Goal: Task Accomplishment & Management: Use online tool/utility

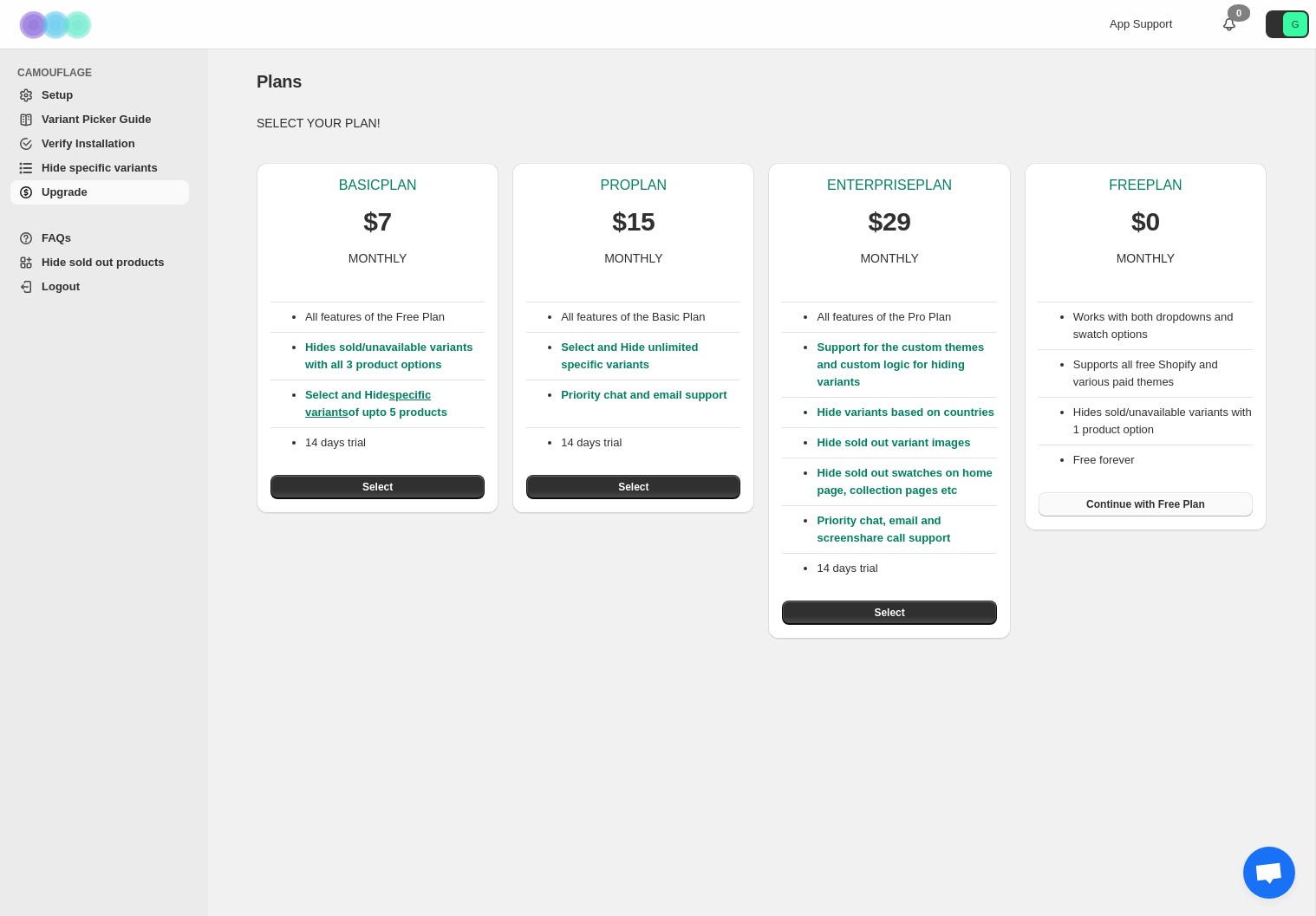
click at [1154, 505] on span "Continue with Free Plan" at bounding box center [1146, 504] width 119 height 14
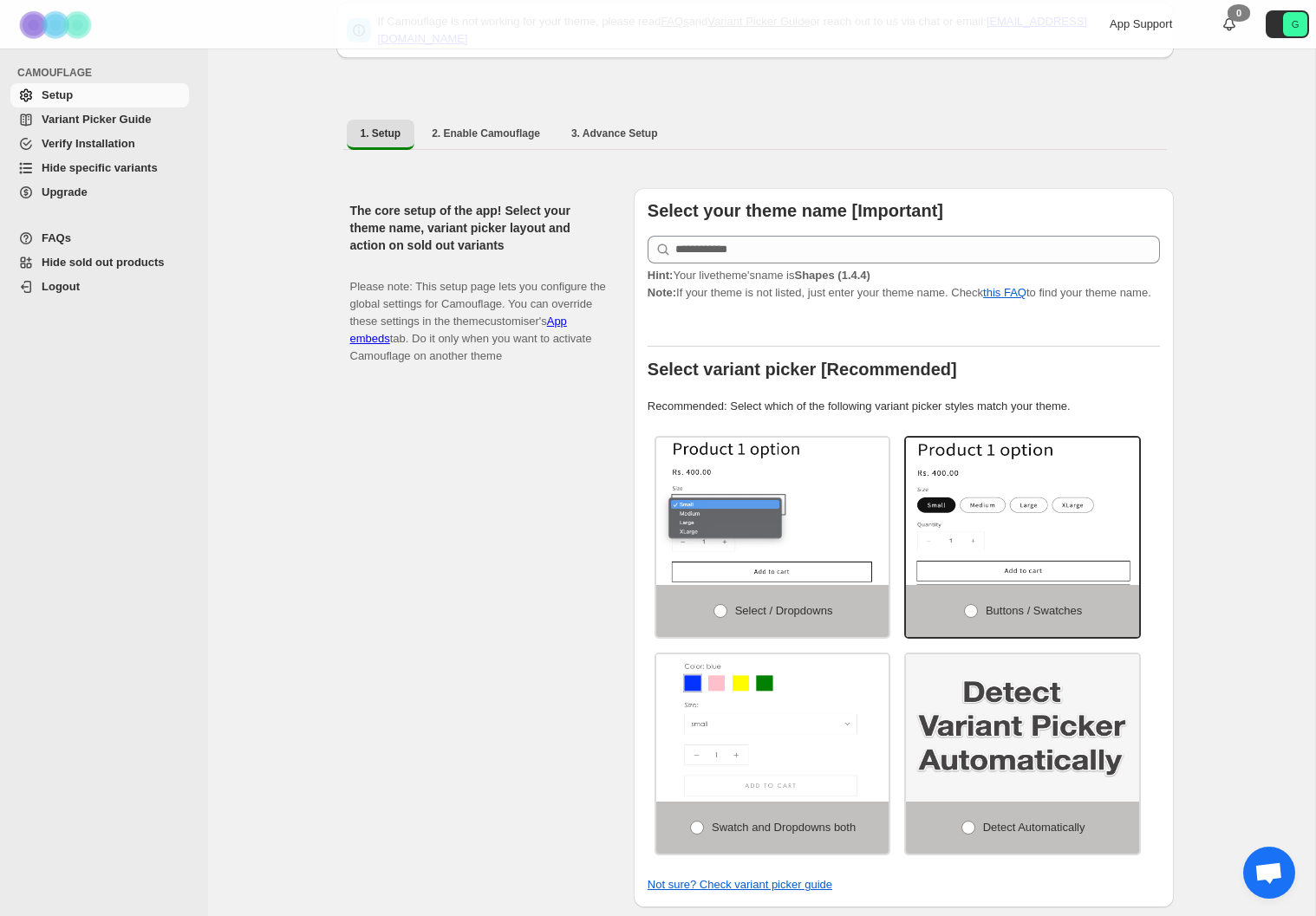
scroll to position [240, 0]
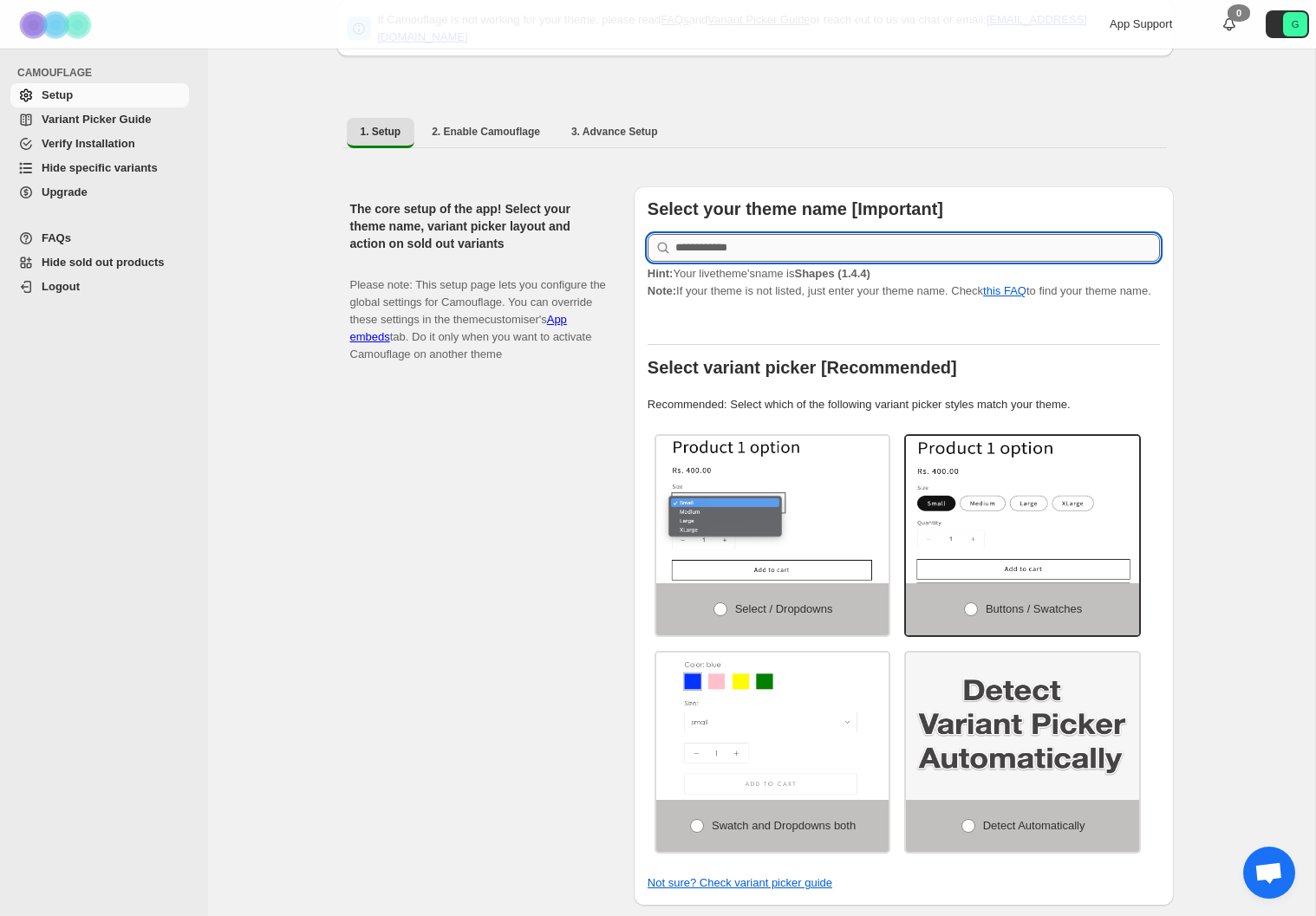
click at [786, 239] on input "text" at bounding box center [917, 248] width 484 height 28
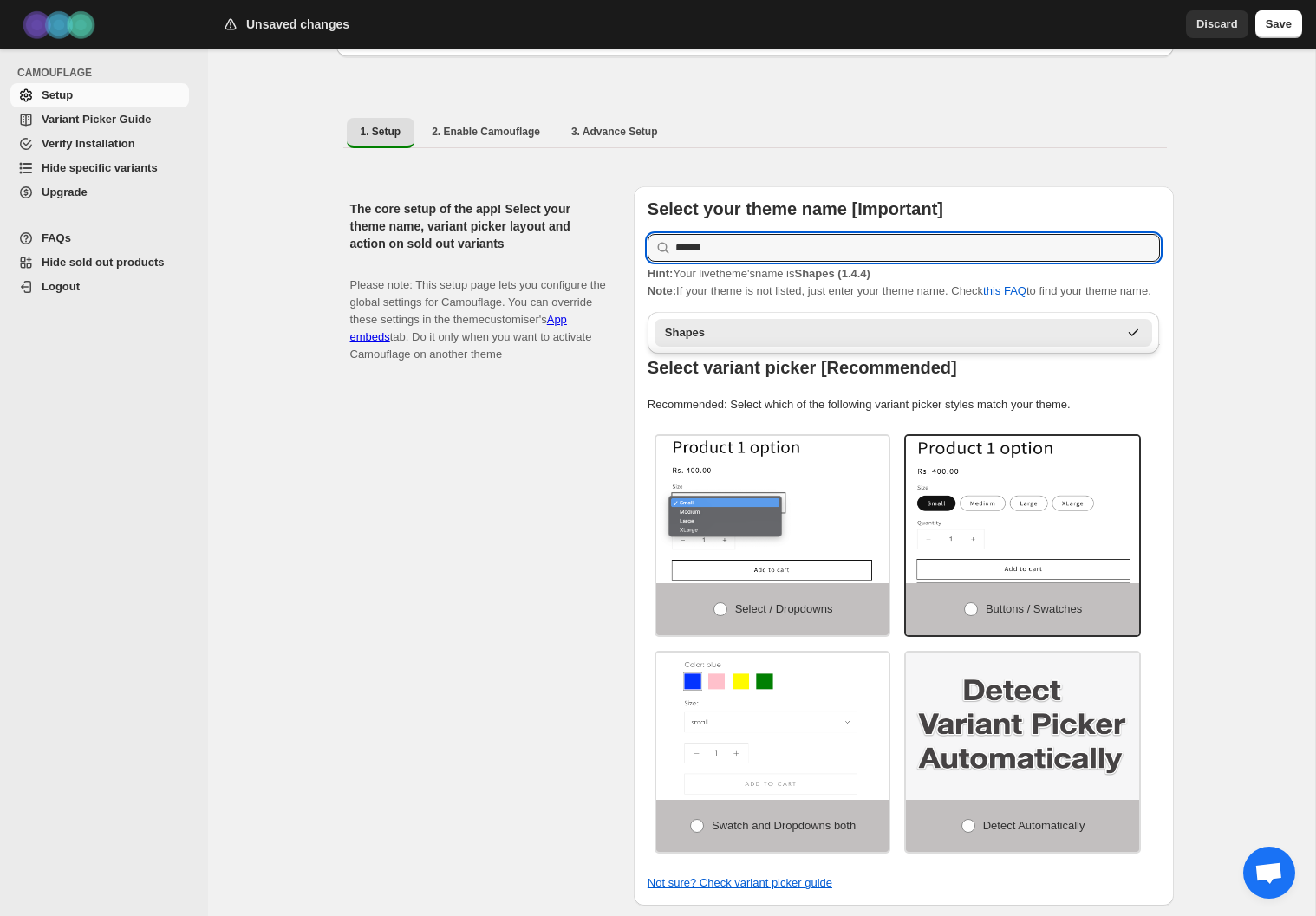
click at [679, 336] on div "Shapes" at bounding box center [892, 333] width 453 height 17
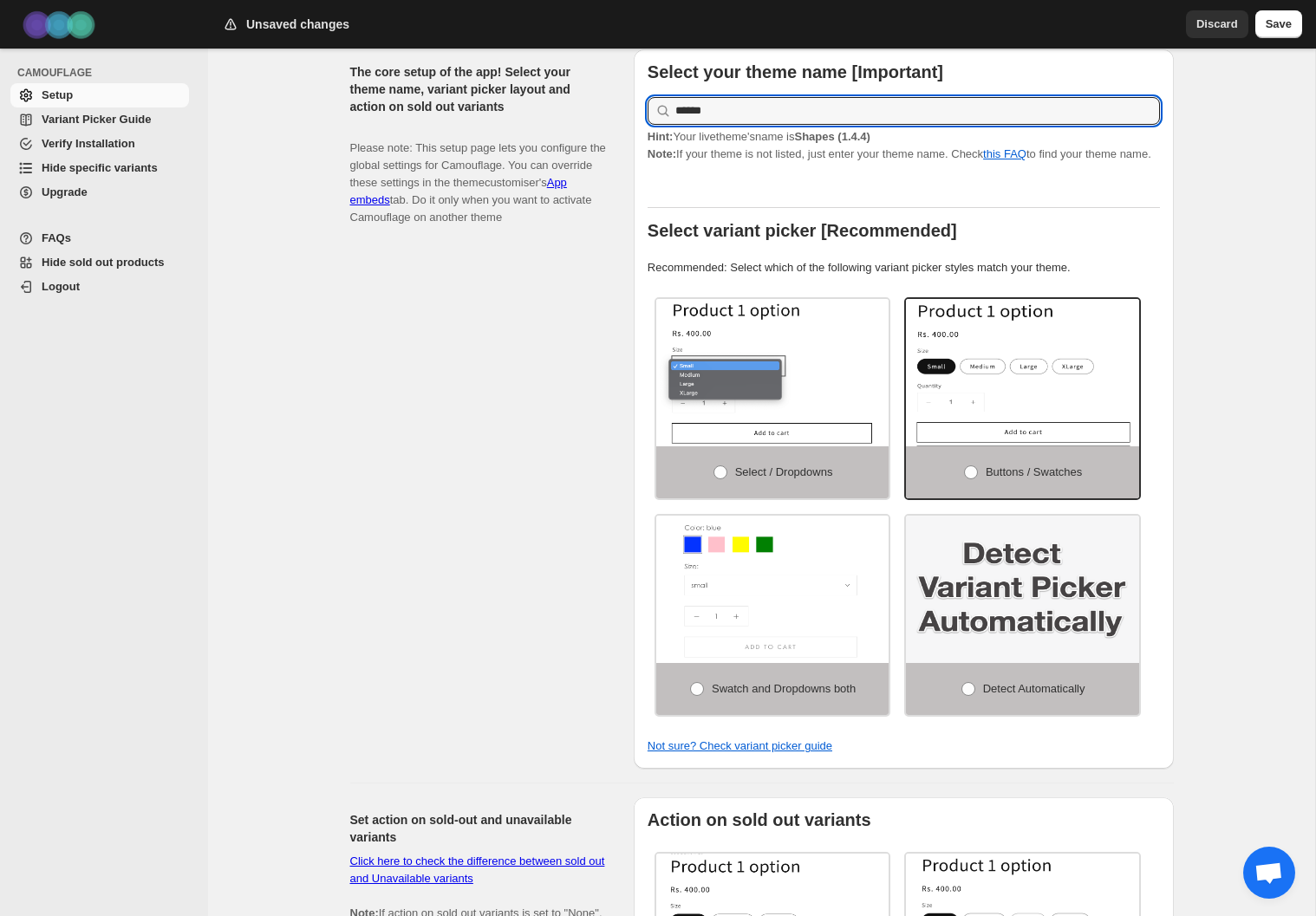
scroll to position [377, 0]
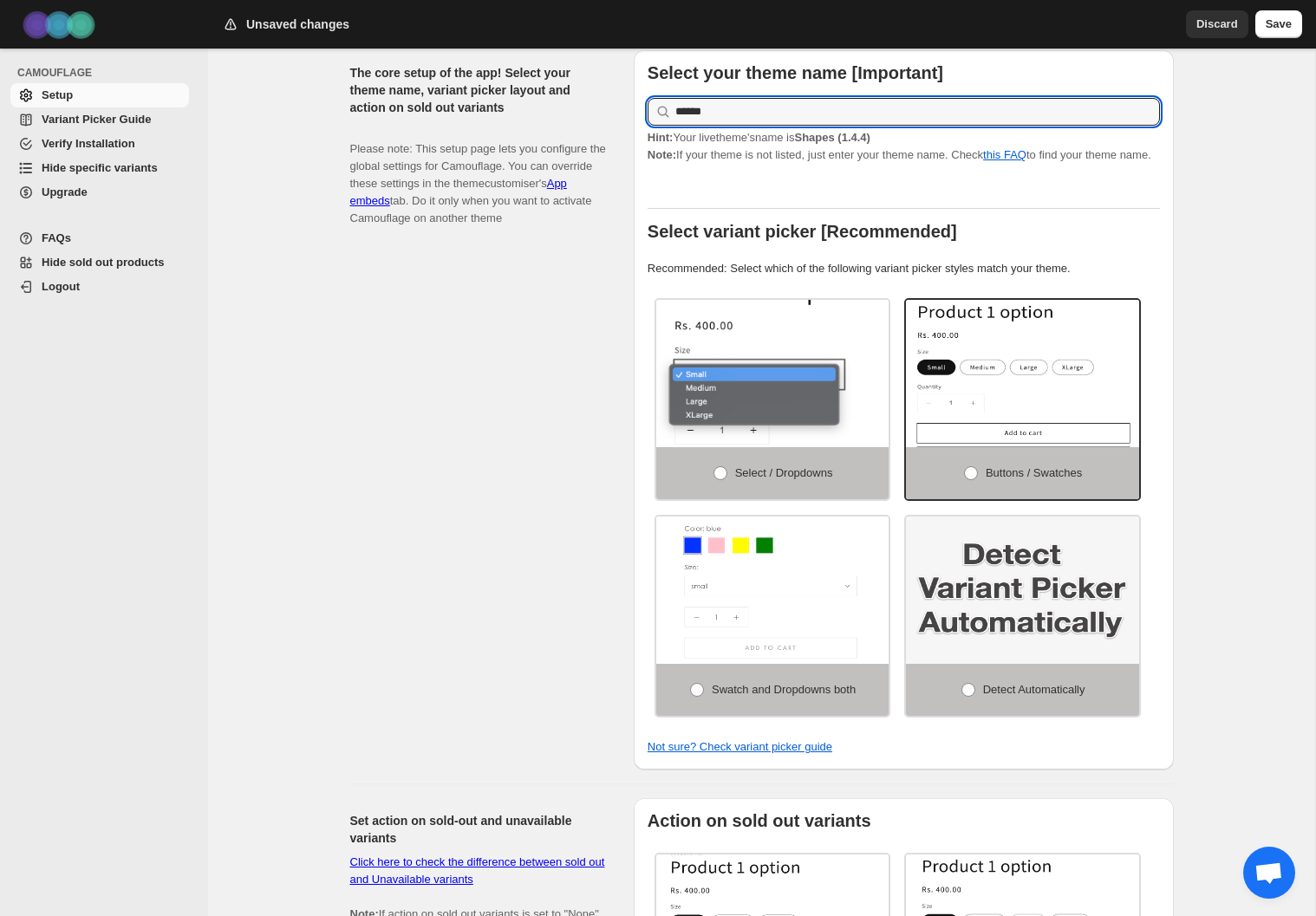
type input "******"
click at [793, 399] on img at bounding box center [824, 384] width 350 height 221
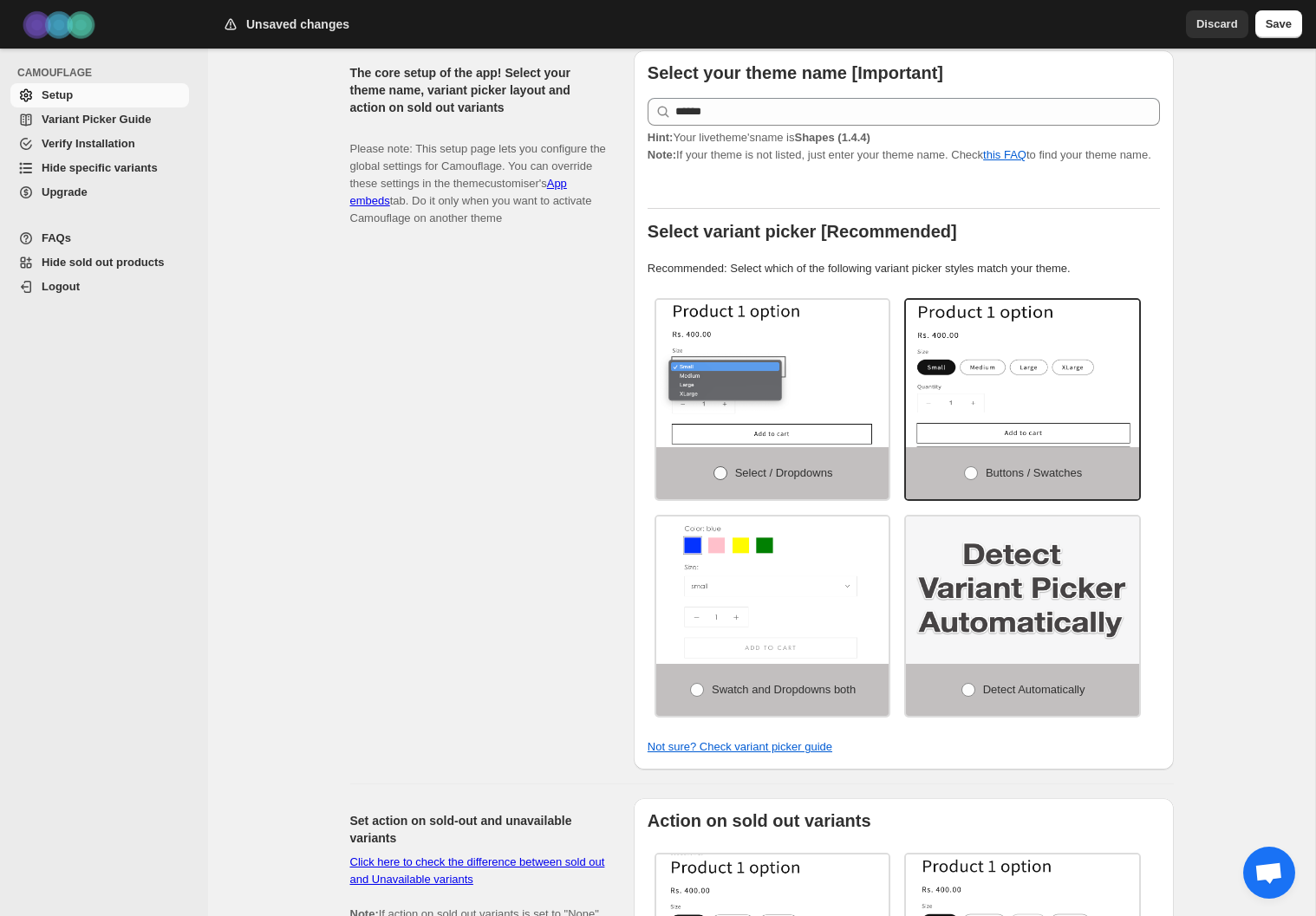
click at [717, 480] on span at bounding box center [720, 473] width 14 height 14
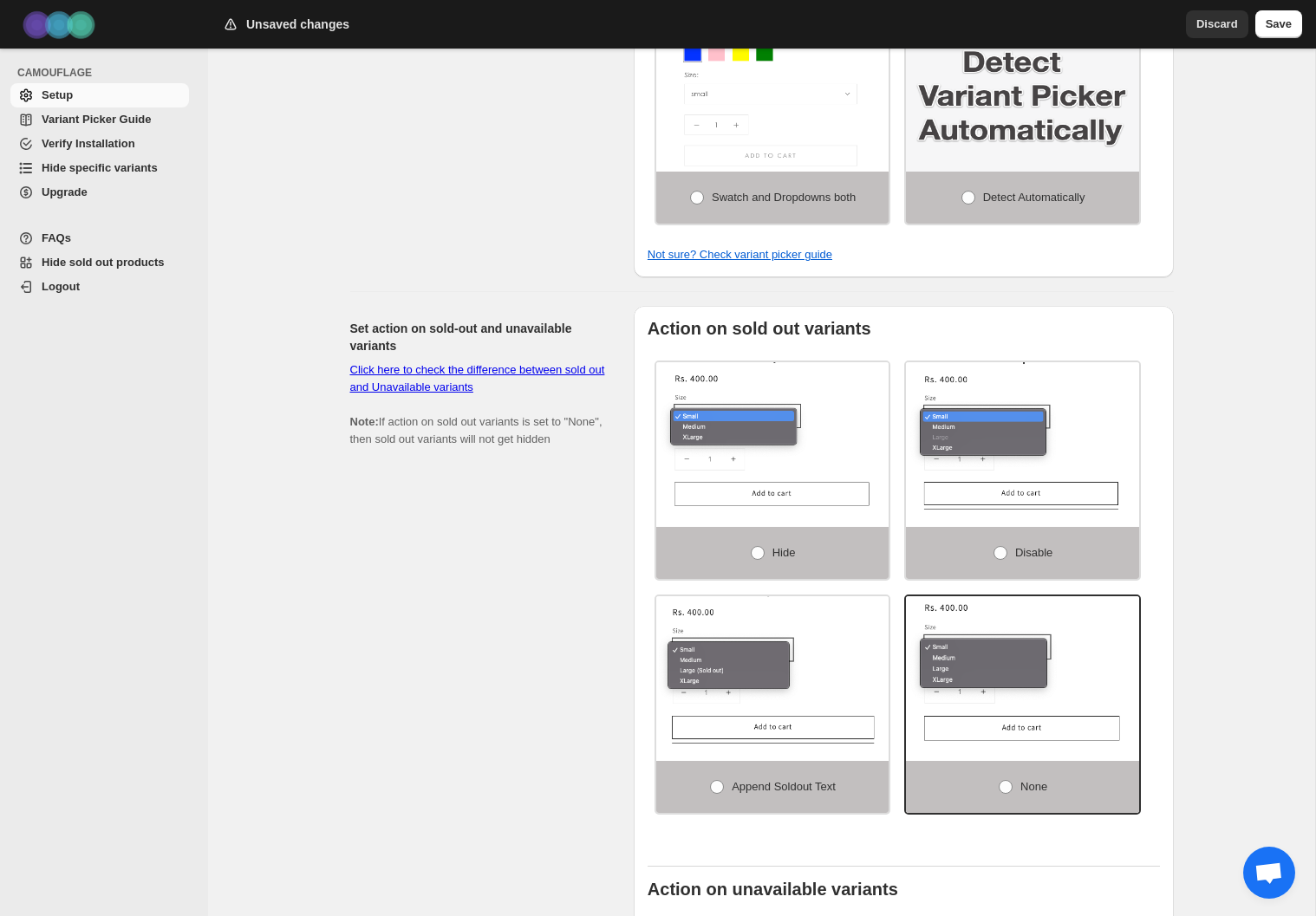
scroll to position [870, 0]
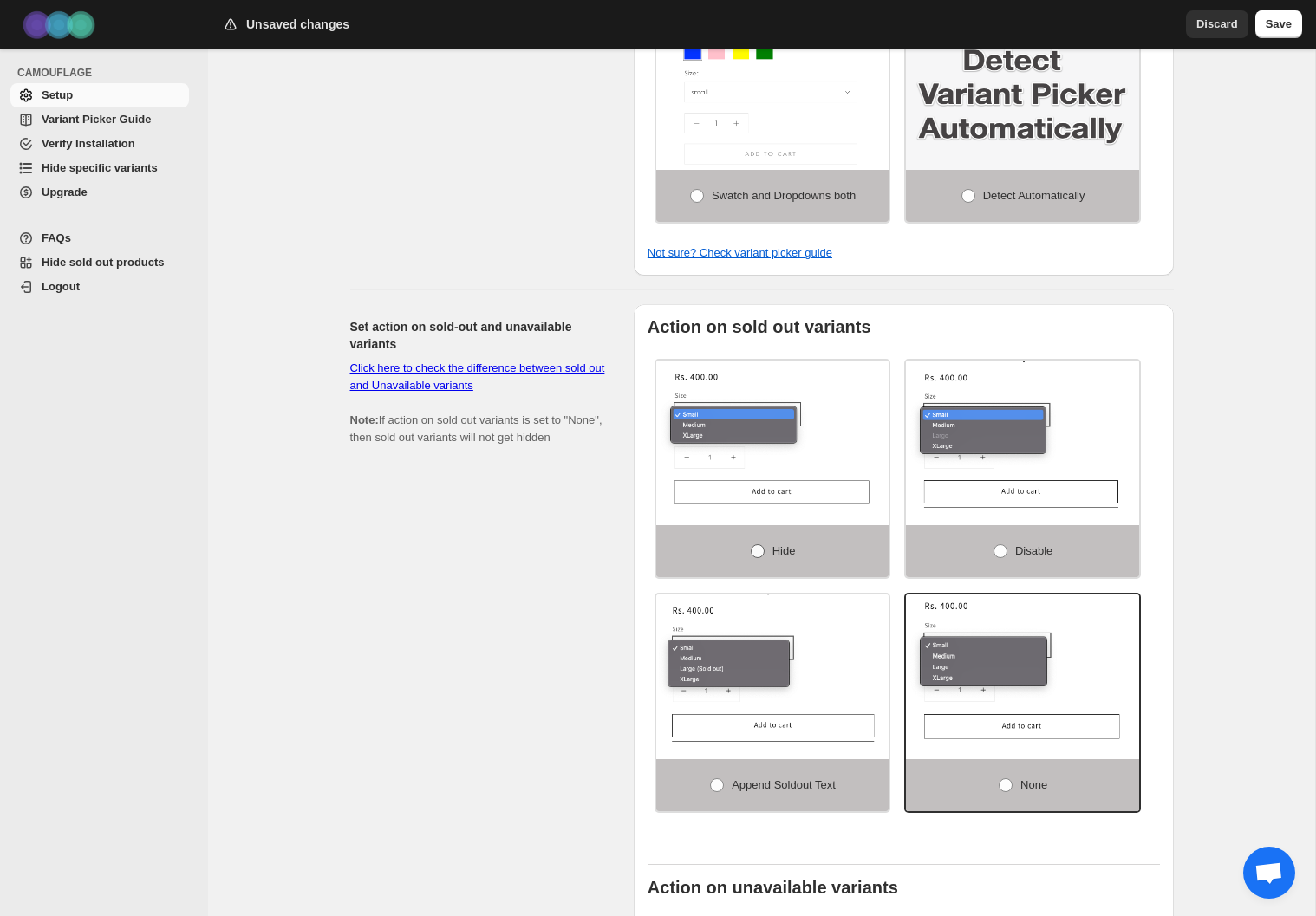
click at [757, 556] on span at bounding box center [757, 551] width 14 height 14
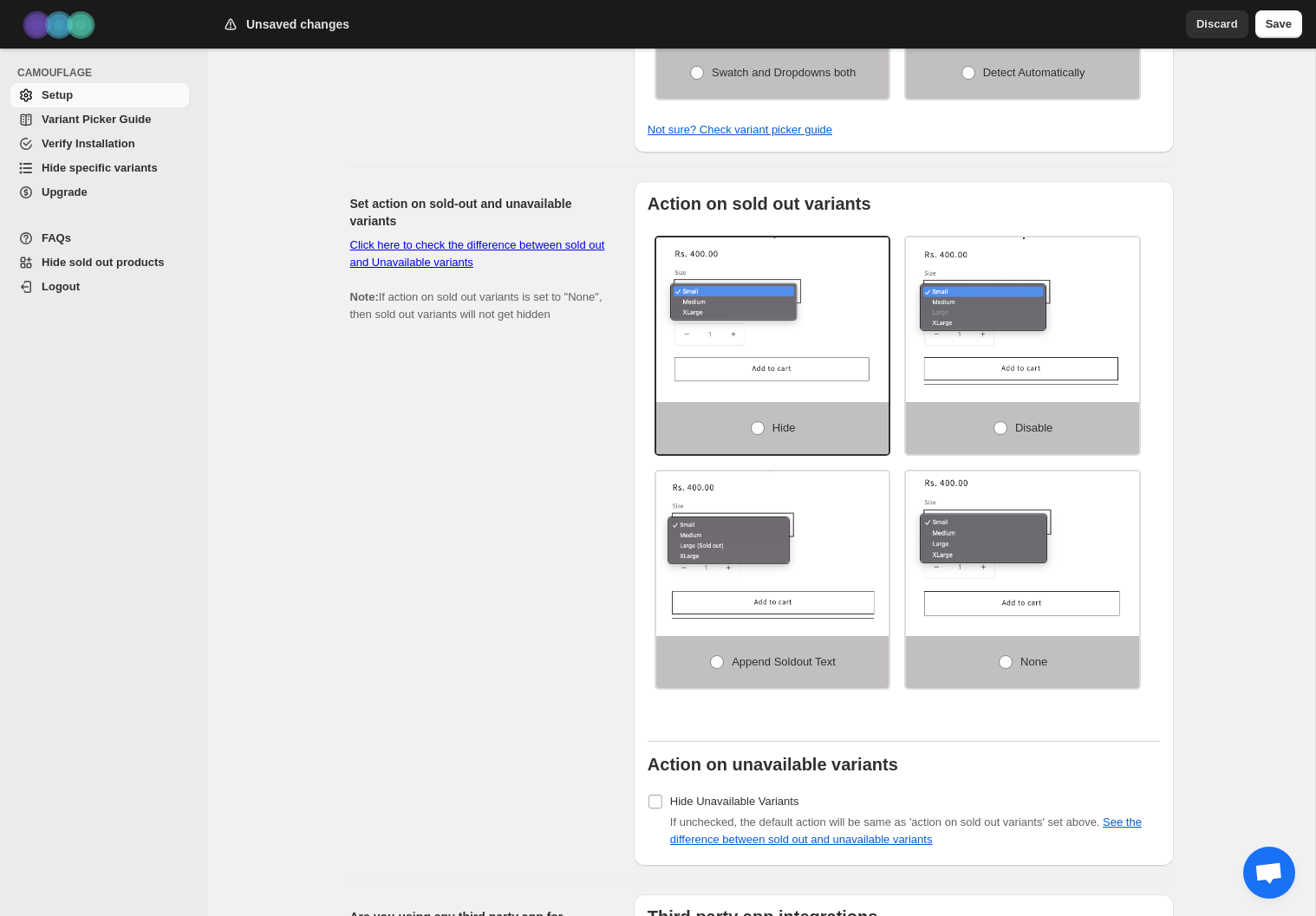
scroll to position [1246, 0]
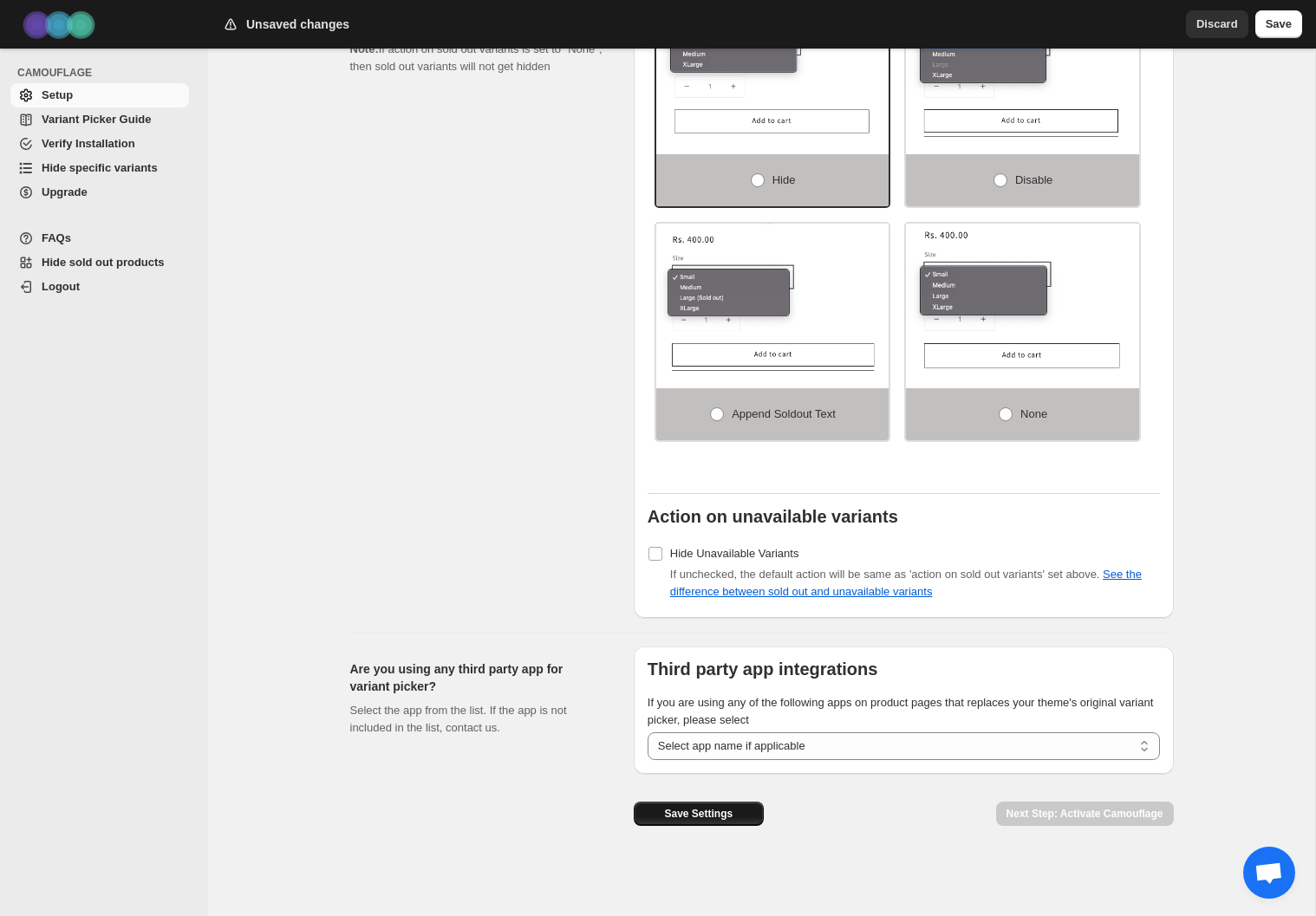
click at [735, 816] on button "Save Settings" at bounding box center [698, 813] width 130 height 24
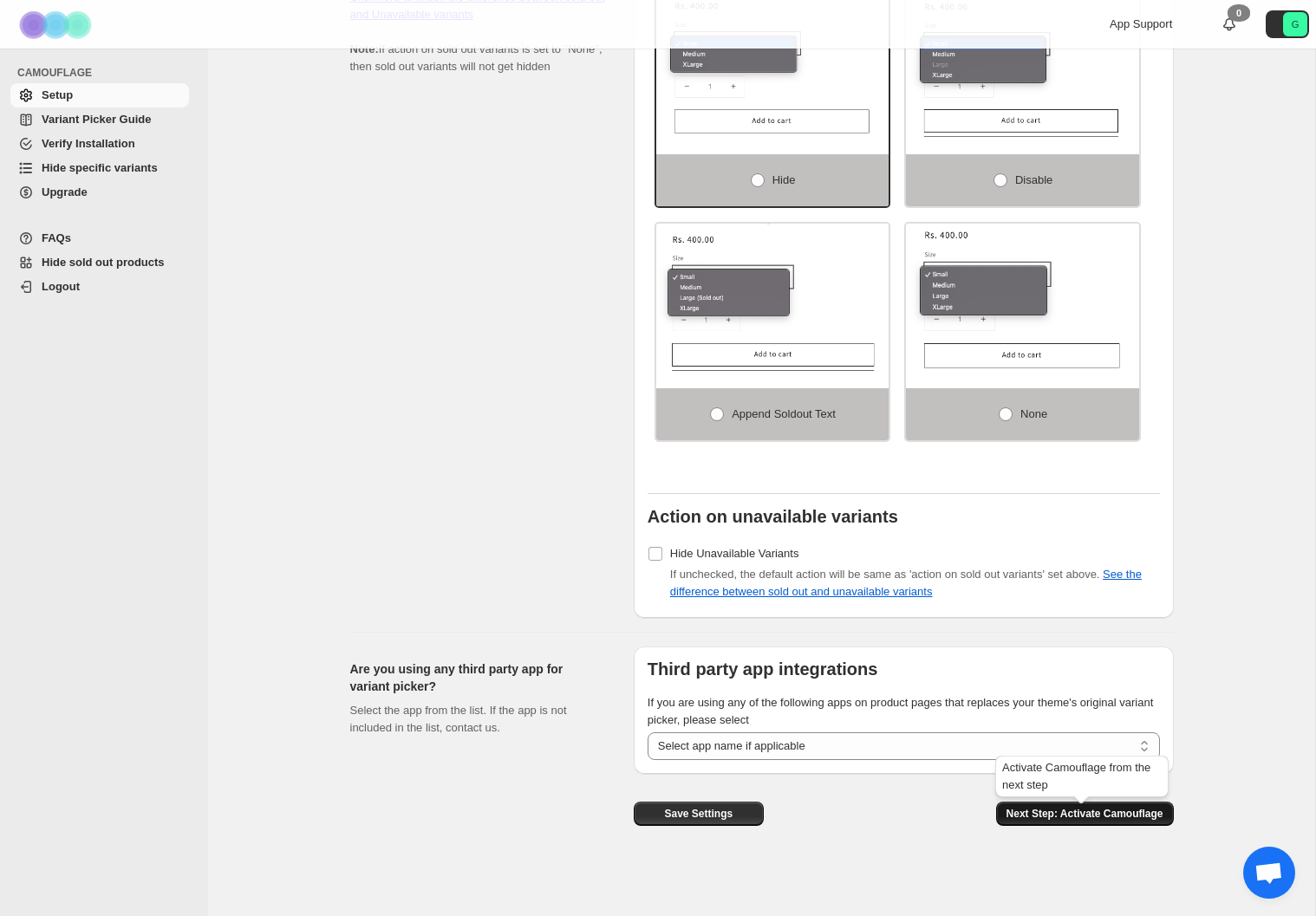
click at [1090, 815] on span "Next Step: Activate Camouflage" at bounding box center [1085, 813] width 157 height 14
select select "**********"
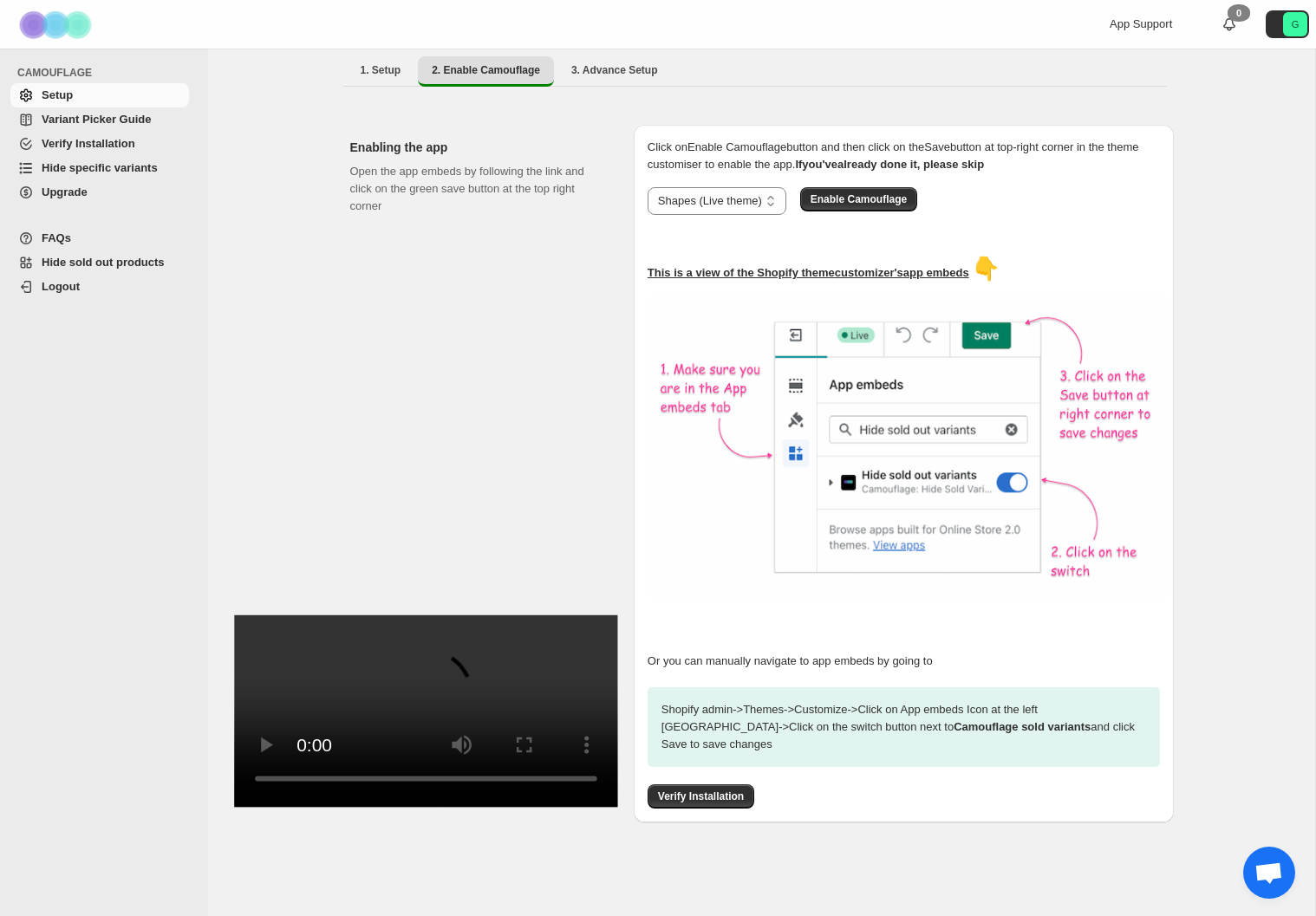
scroll to position [290, 0]
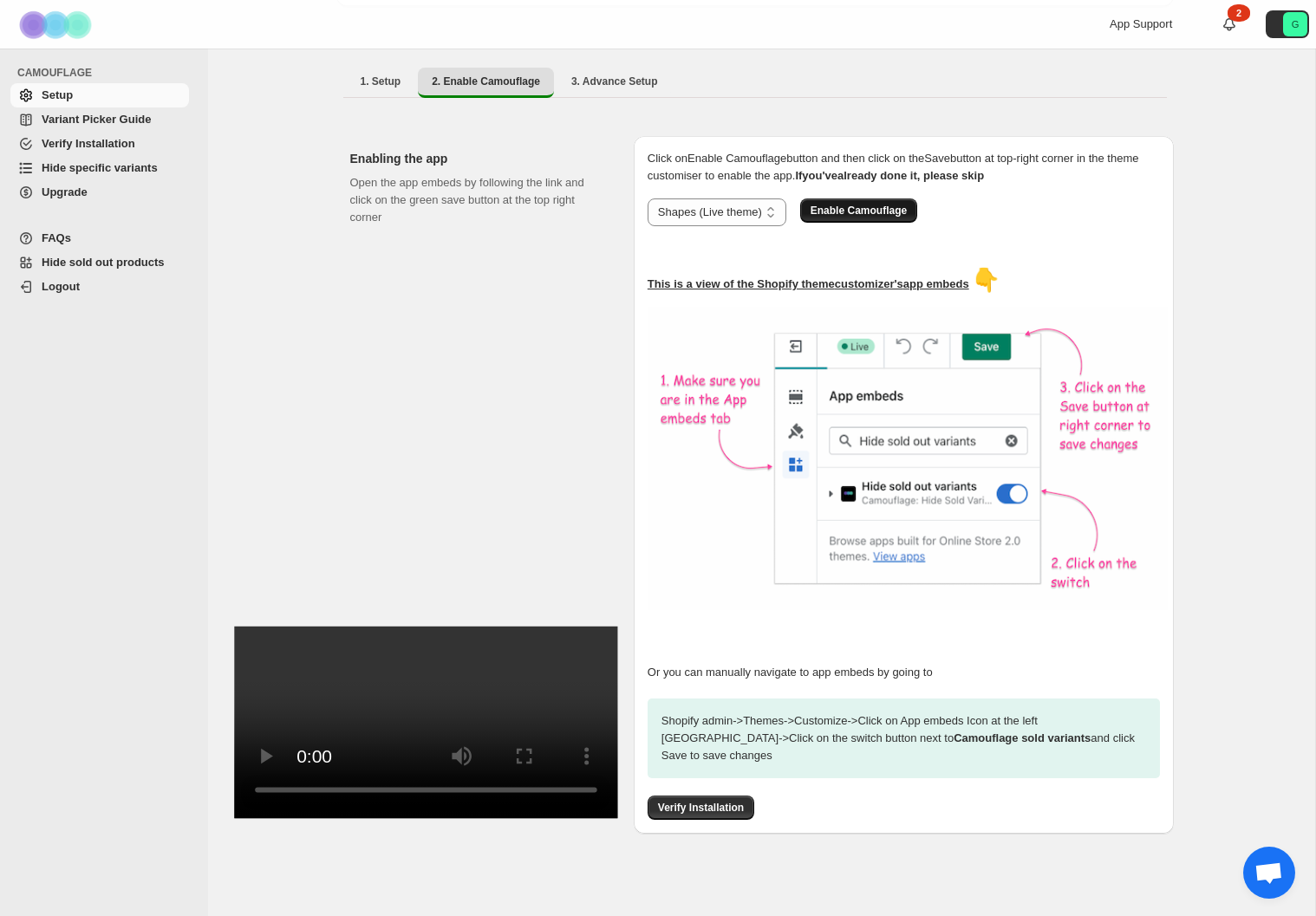
click at [862, 203] on span "Enable Camouflage" at bounding box center [858, 210] width 96 height 14
click at [104, 174] on span "Hide specific variants" at bounding box center [100, 168] width 116 height 13
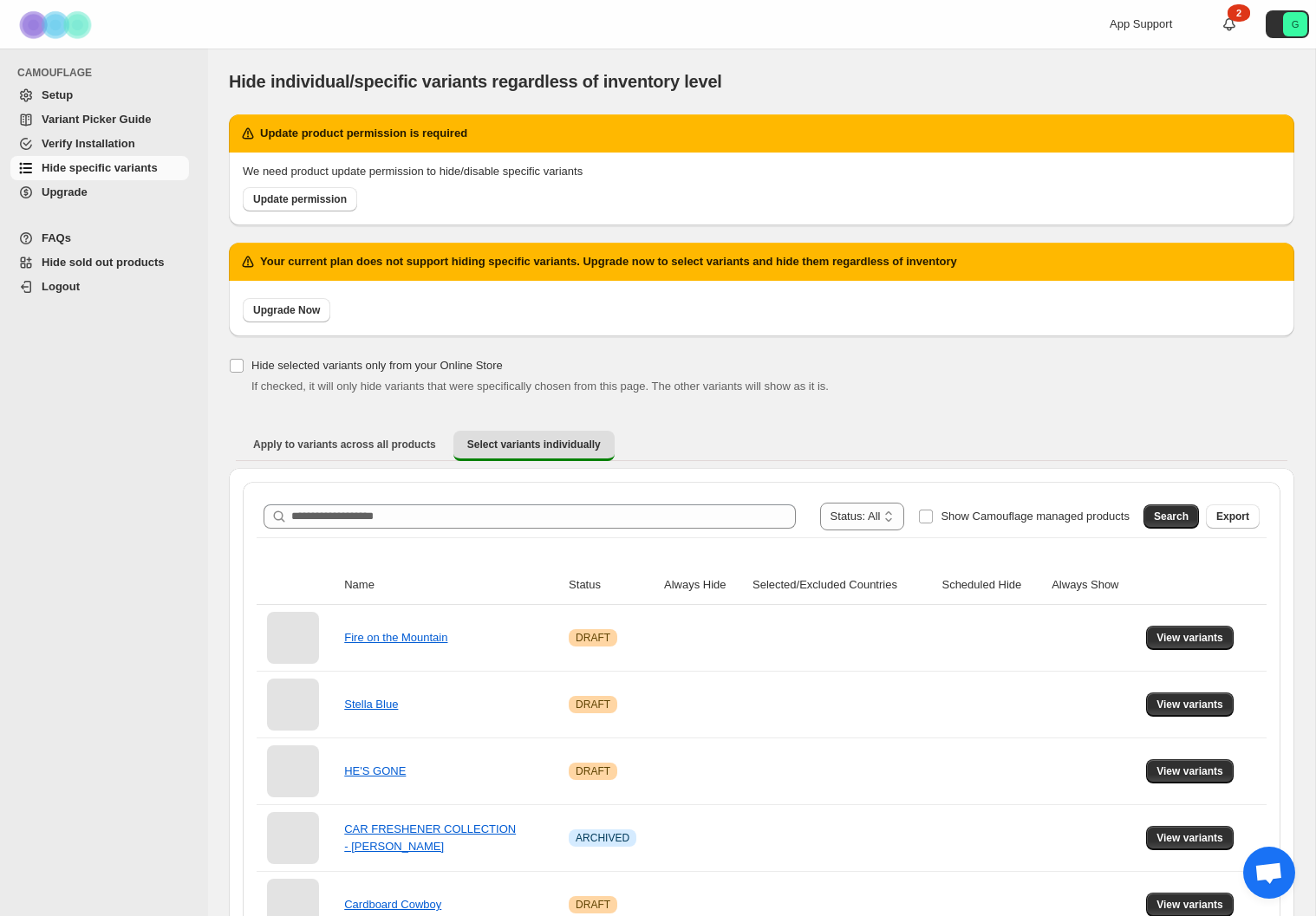
click at [62, 100] on span "Setup" at bounding box center [57, 94] width 31 height 13
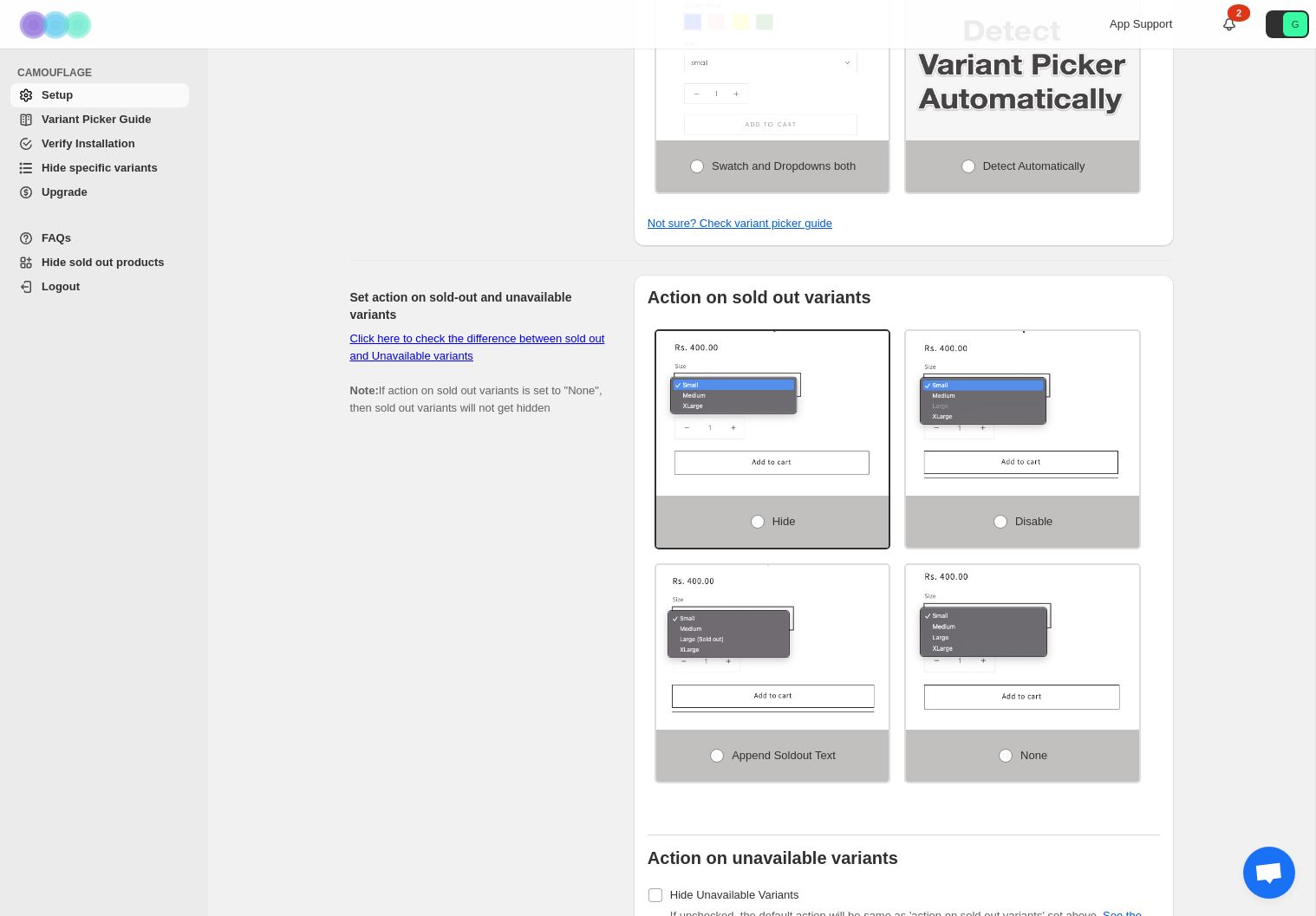
scroll to position [937, 0]
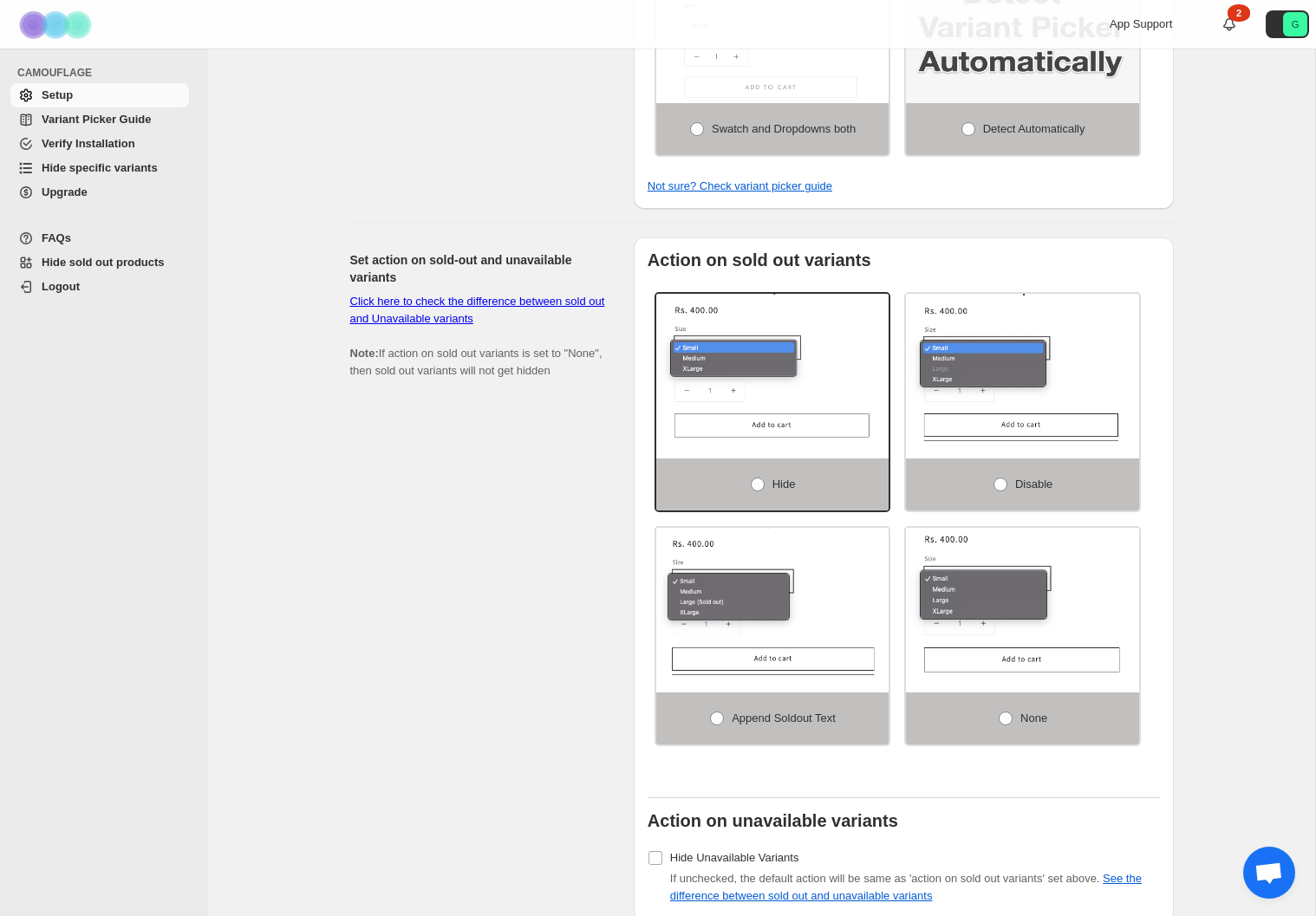
click at [451, 325] on link "Click here to check the difference between sold out and Unavailable variants" at bounding box center [477, 309] width 255 height 30
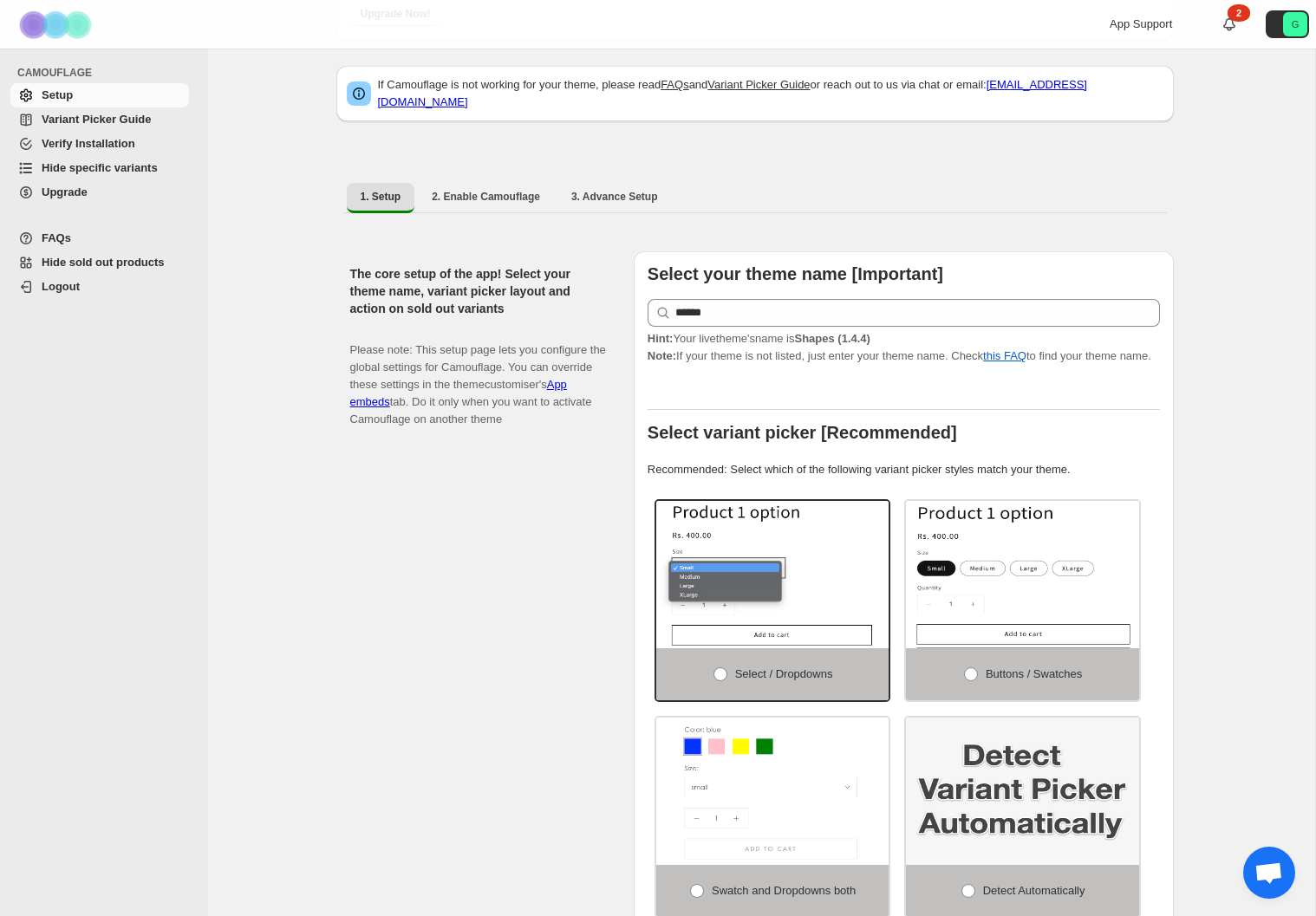
scroll to position [177, 0]
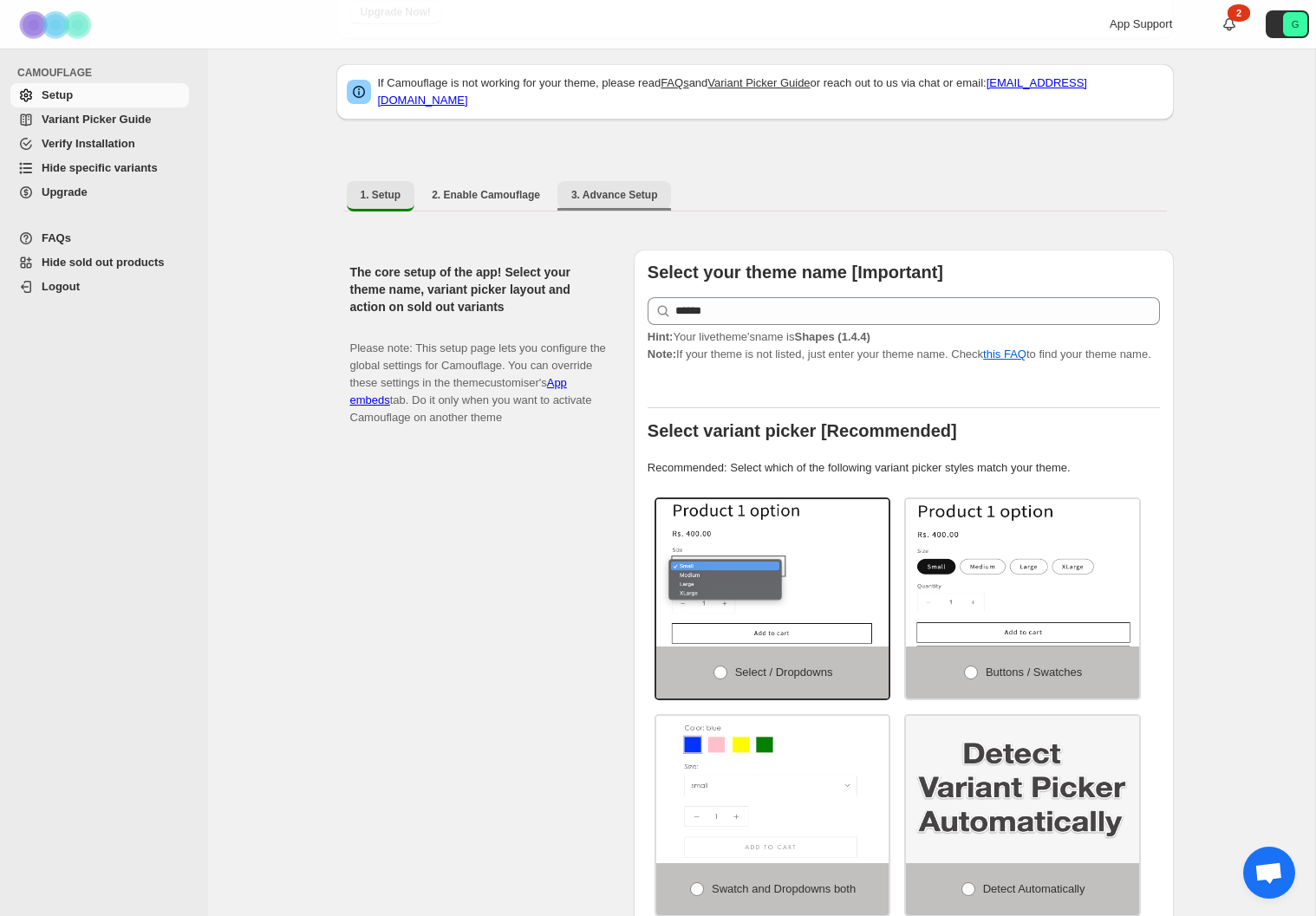
click at [597, 188] on span "3. Advance Setup" at bounding box center [615, 195] width 87 height 14
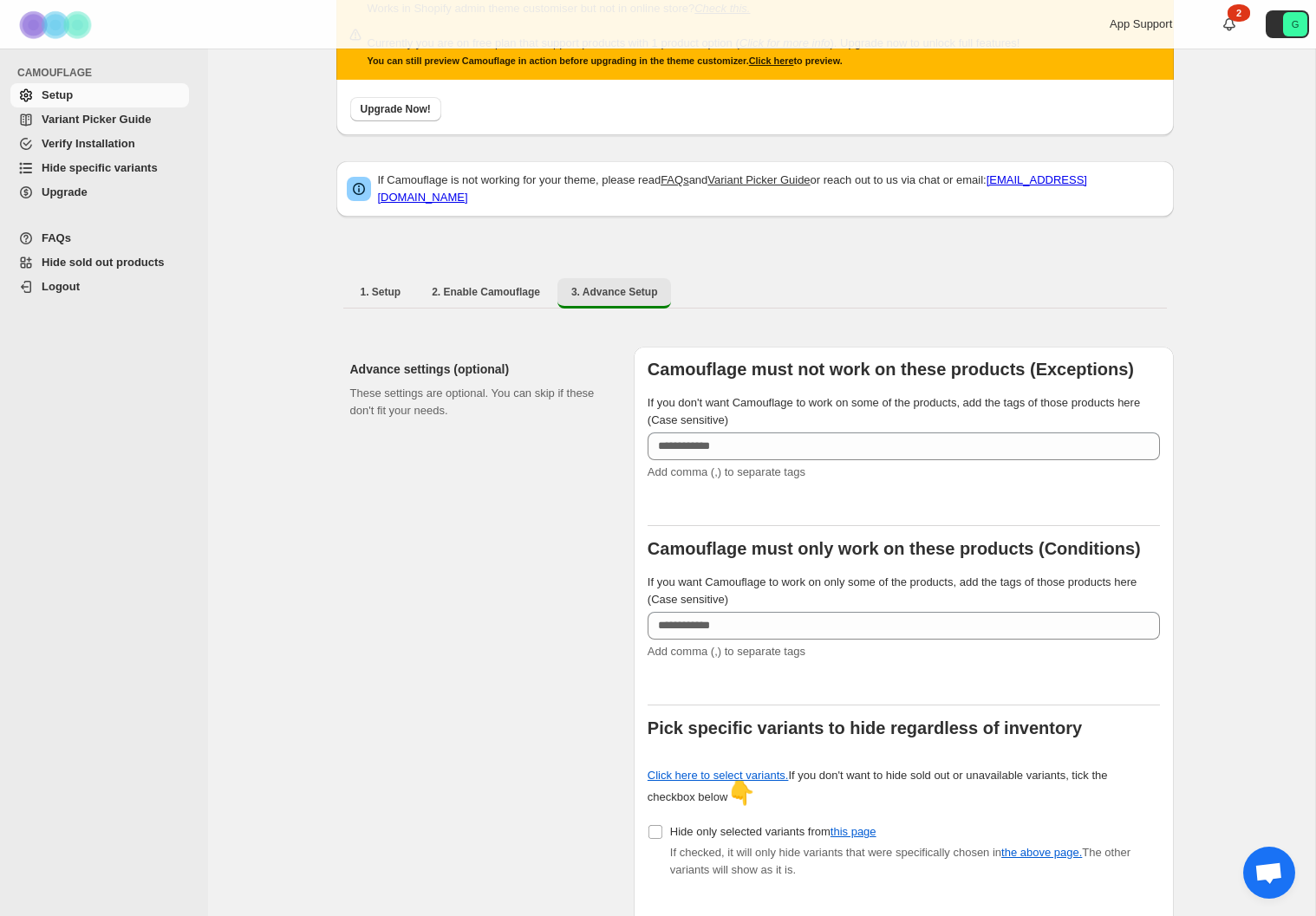
scroll to position [83, 0]
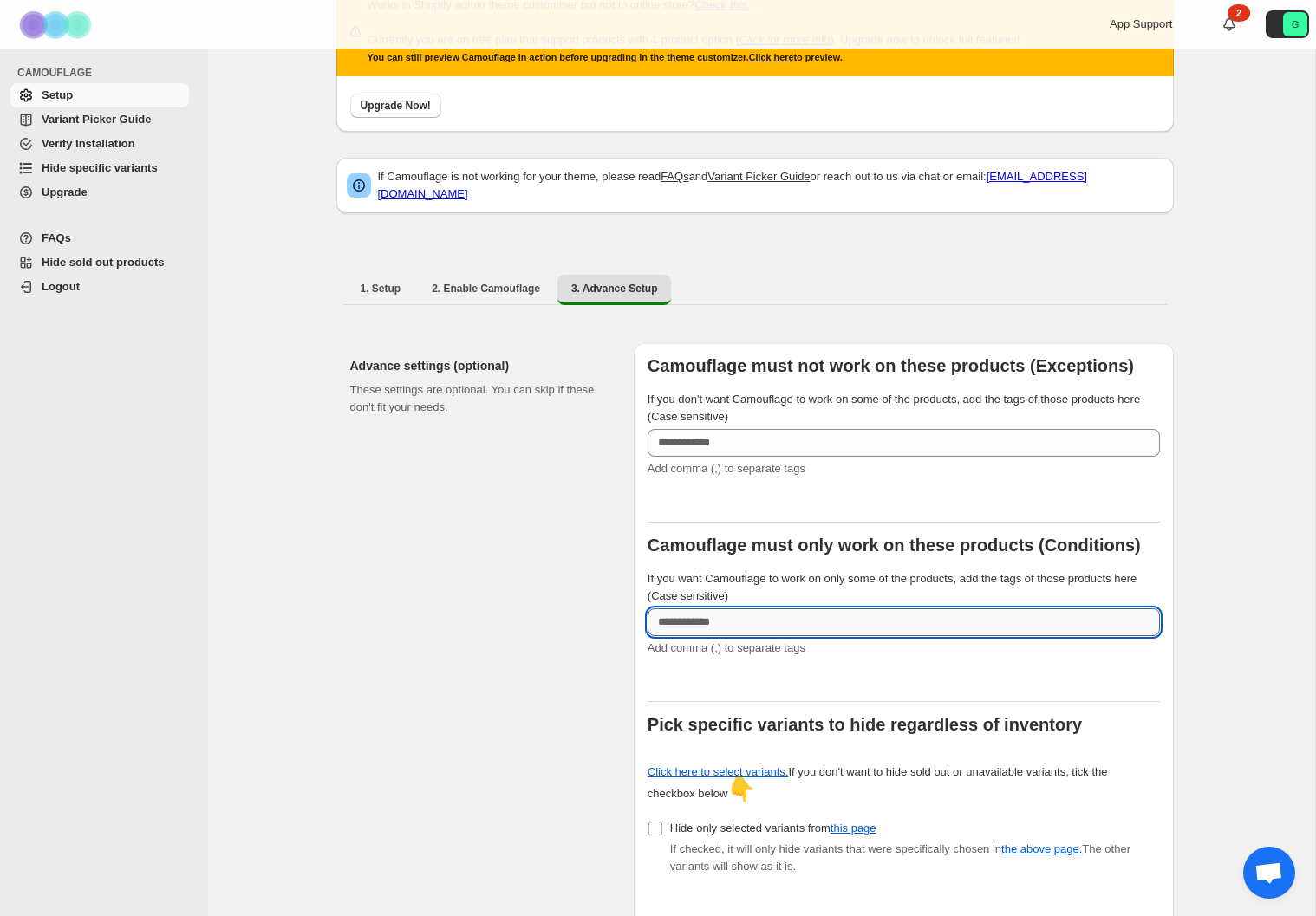
click at [757, 608] on input "If you want Camouflage to work on only some of the products, add the tags of th…" at bounding box center [903, 622] width 512 height 28
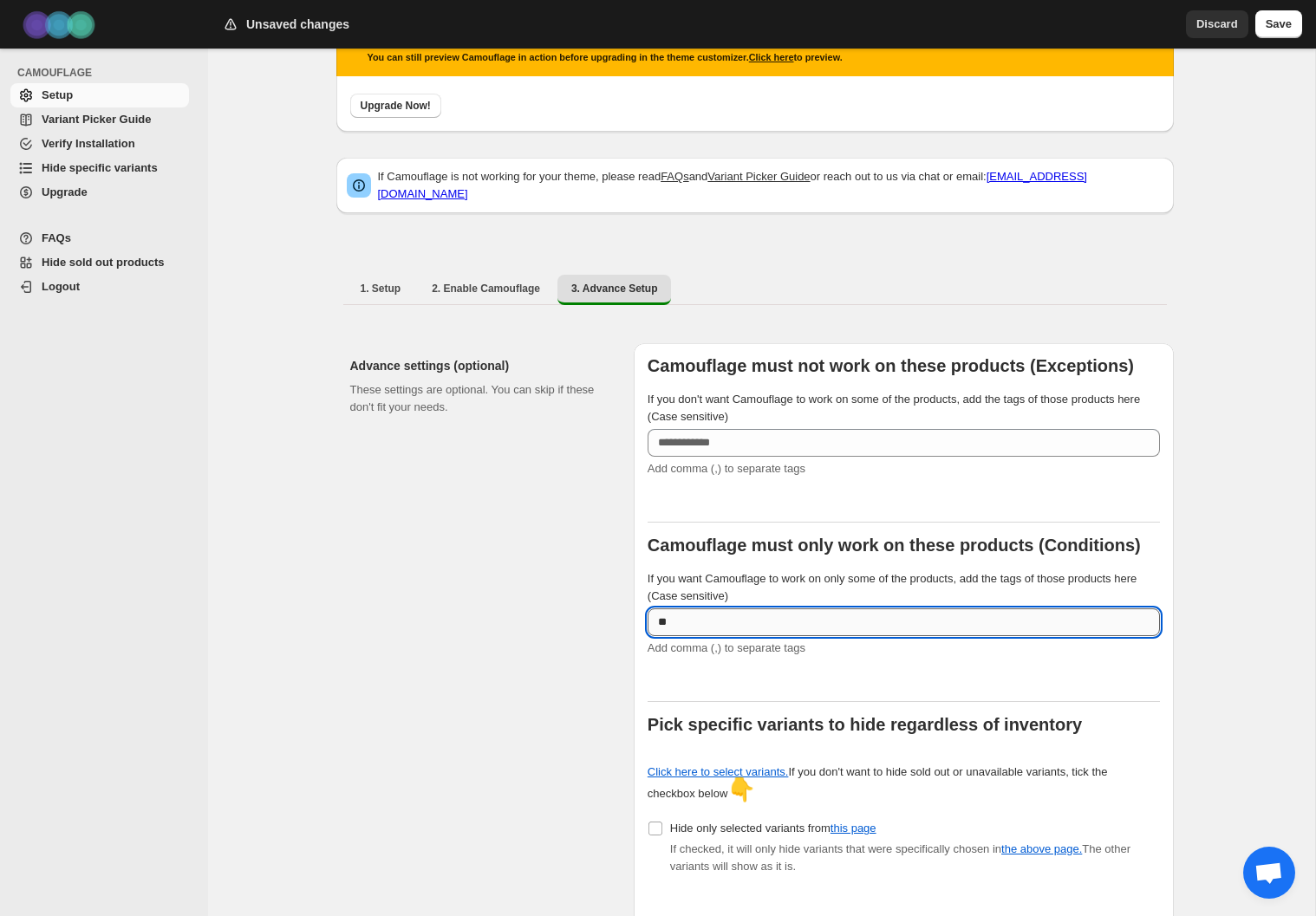
type input "*"
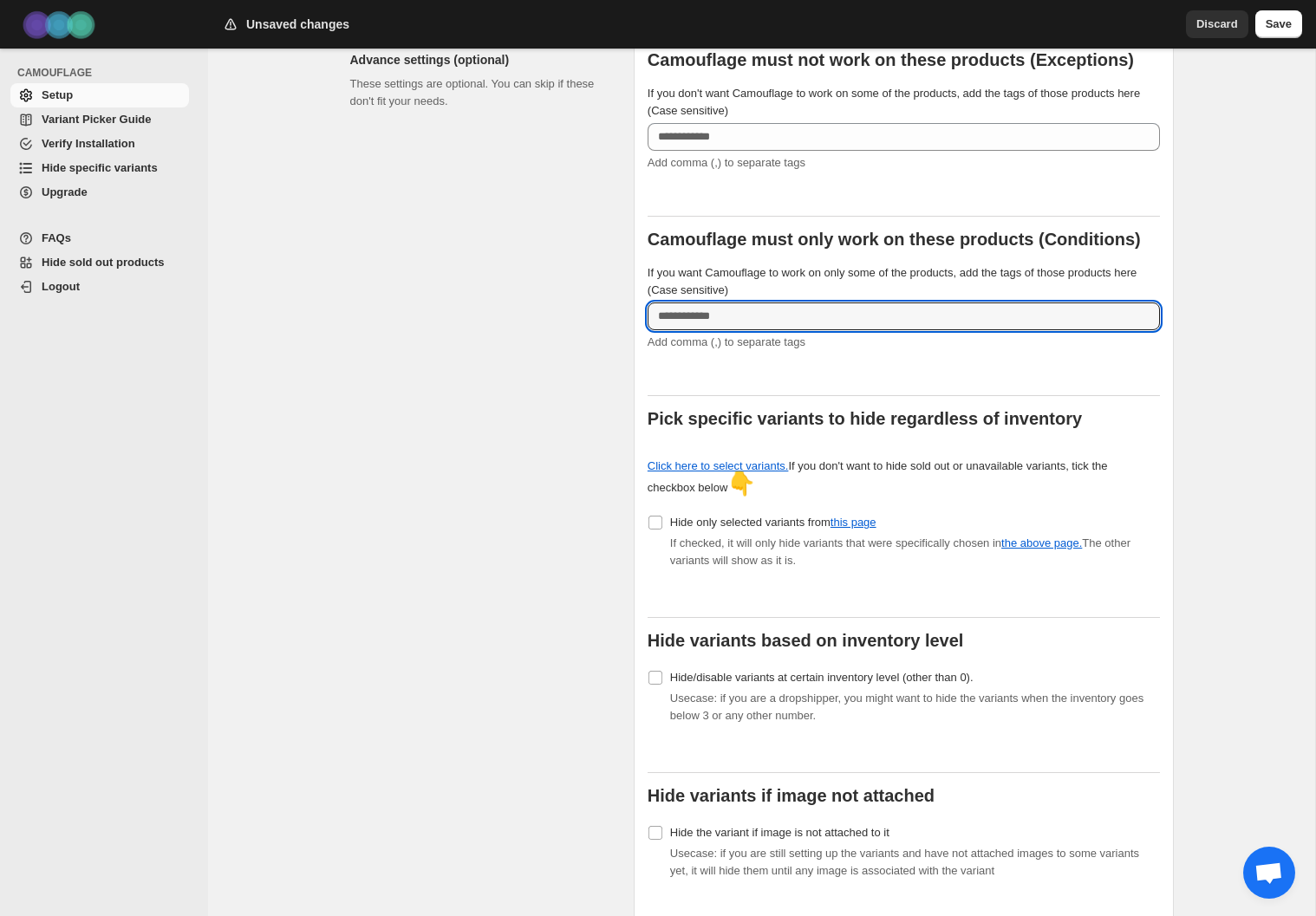
scroll to position [391, 0]
click at [132, 168] on span "Hide specific variants" at bounding box center [100, 168] width 116 height 13
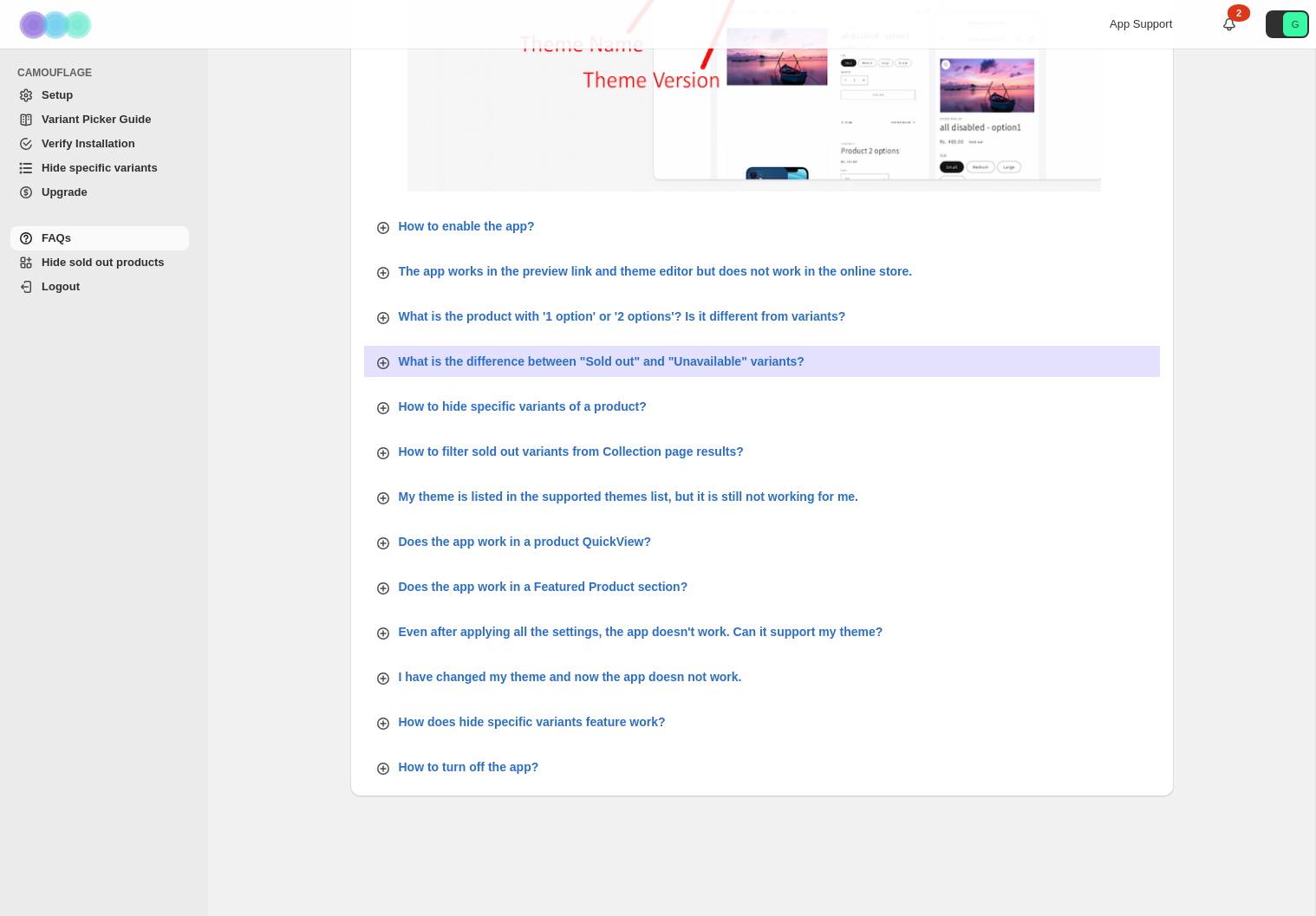
scroll to position [401, 0]
click at [377, 364] on icon "button" at bounding box center [383, 362] width 17 height 17
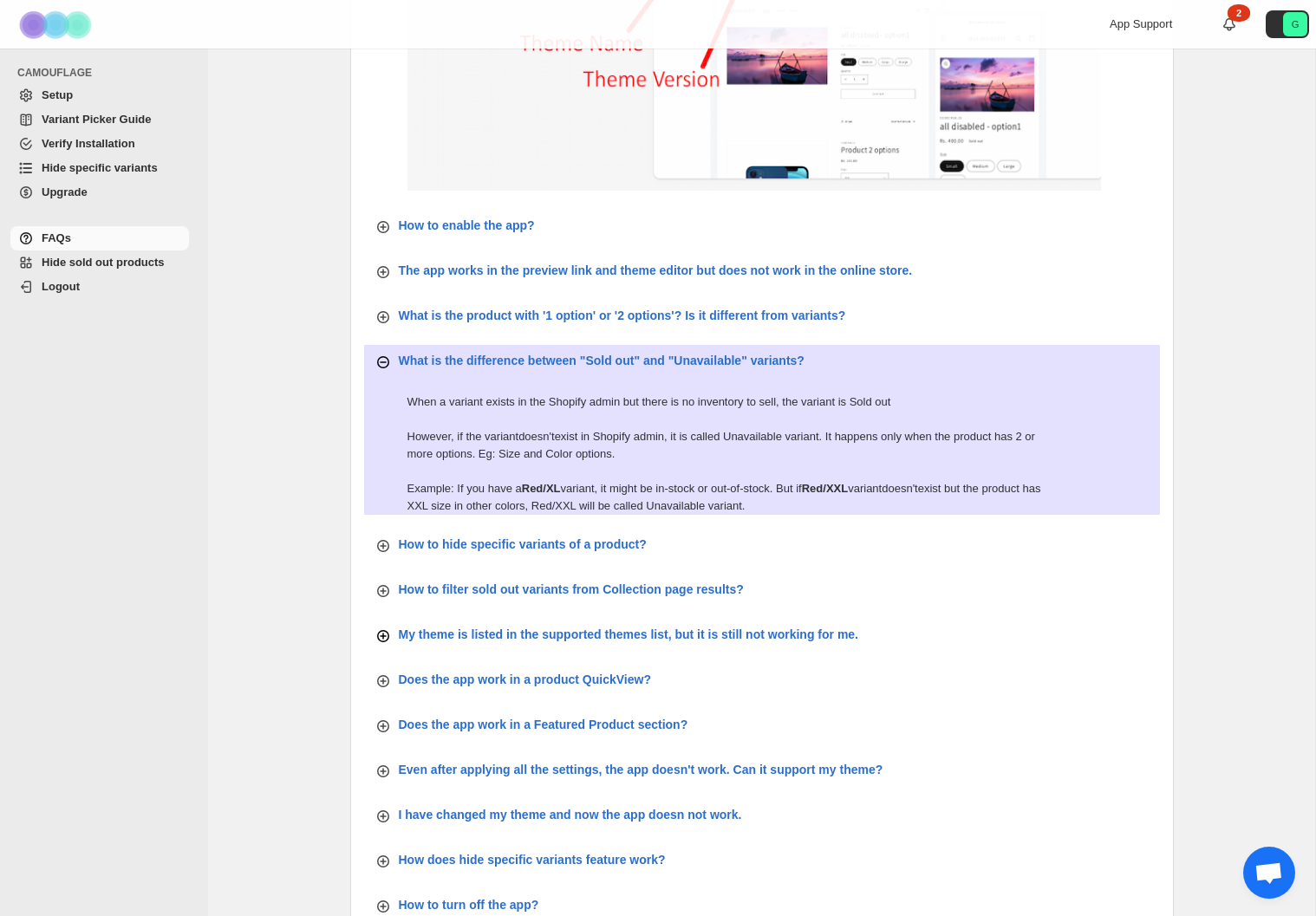
click at [551, 633] on p "My theme is listed in the supported themes list, but it is still not working fo…" at bounding box center [628, 634] width 460 height 17
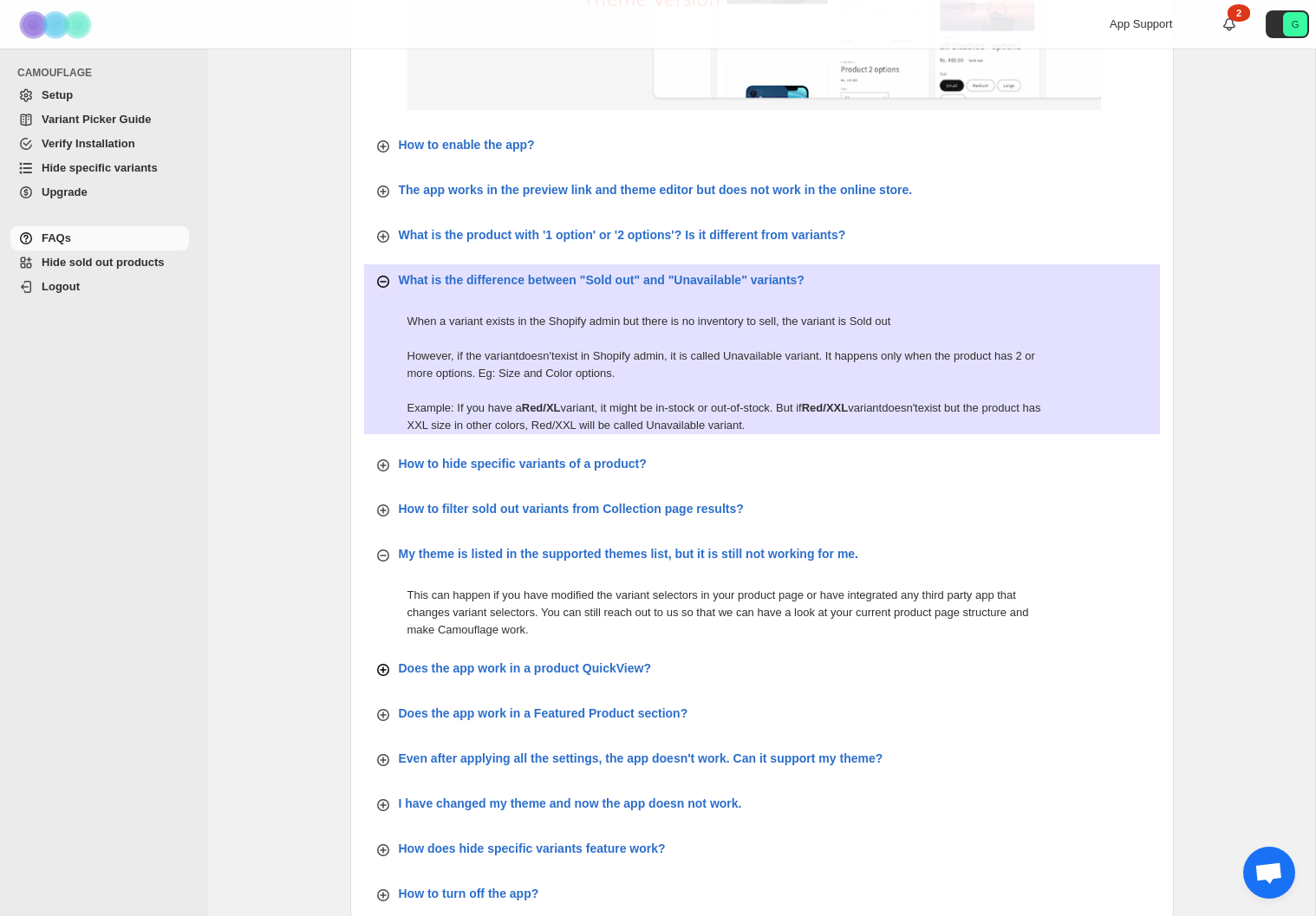
scroll to position [485, 0]
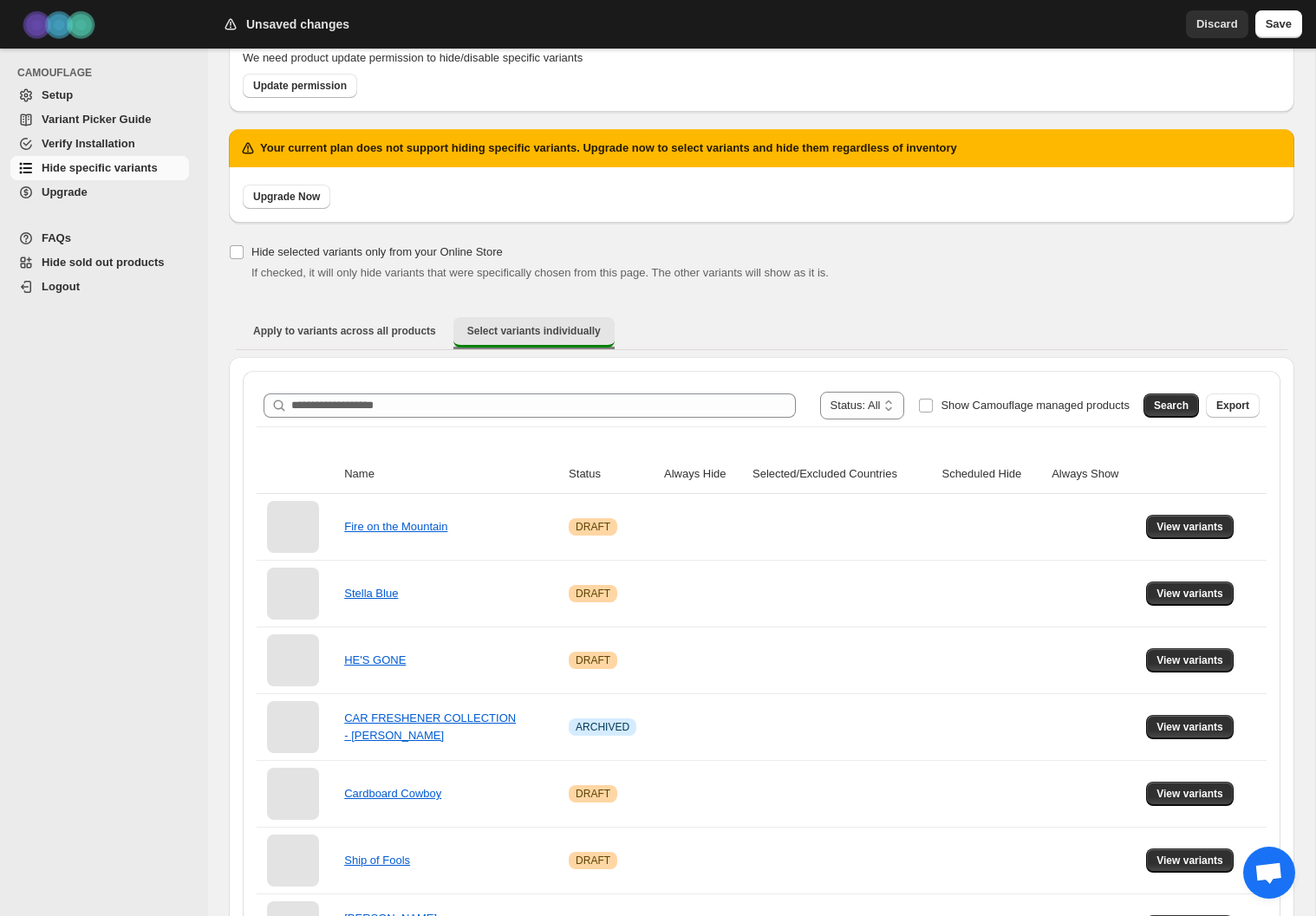
scroll to position [117, 0]
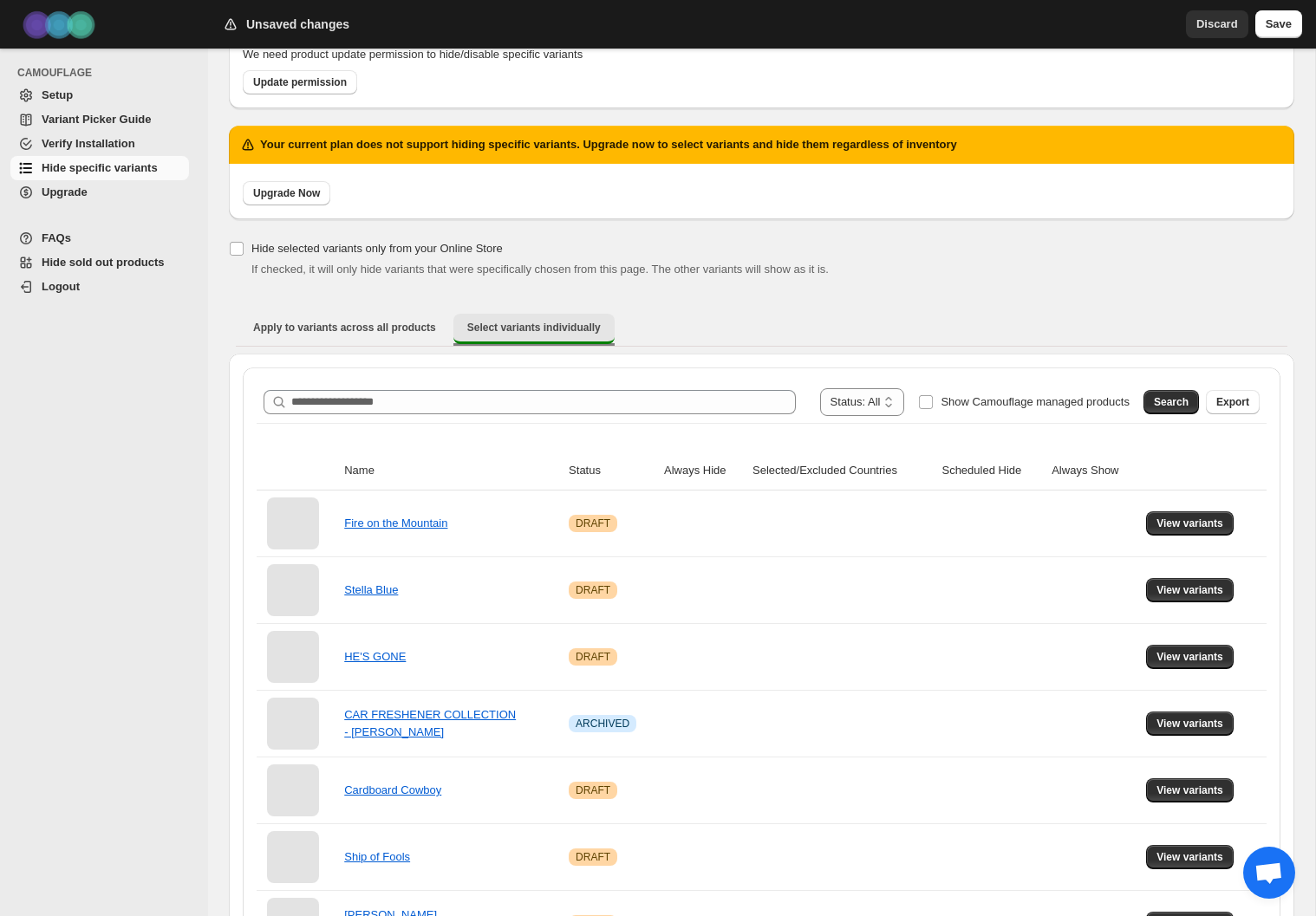
click at [567, 321] on span "Select variants individually" at bounding box center [535, 327] width 134 height 14
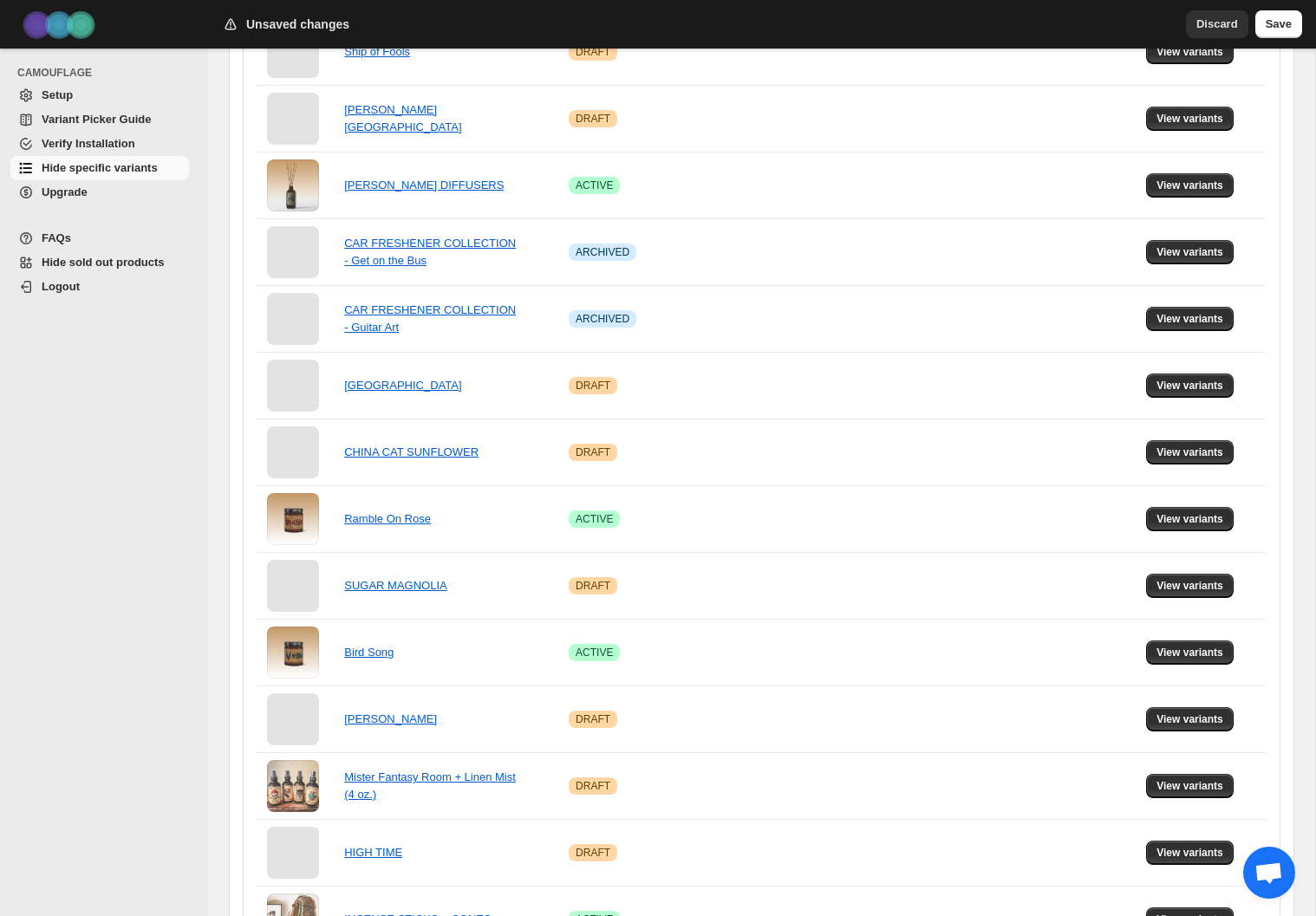
scroll to position [1103, 0]
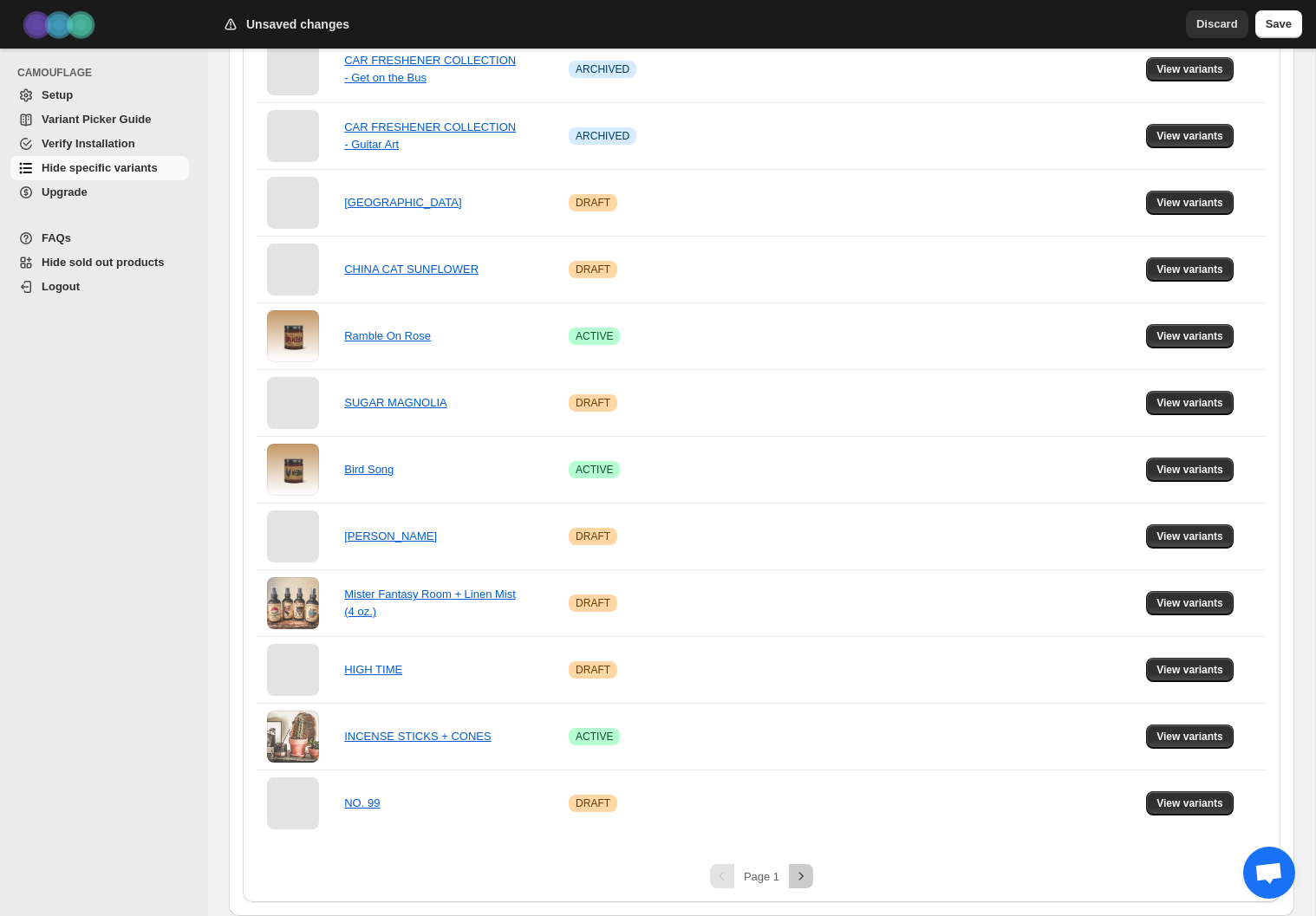
click at [799, 875] on icon "Next" at bounding box center [801, 876] width 17 height 17
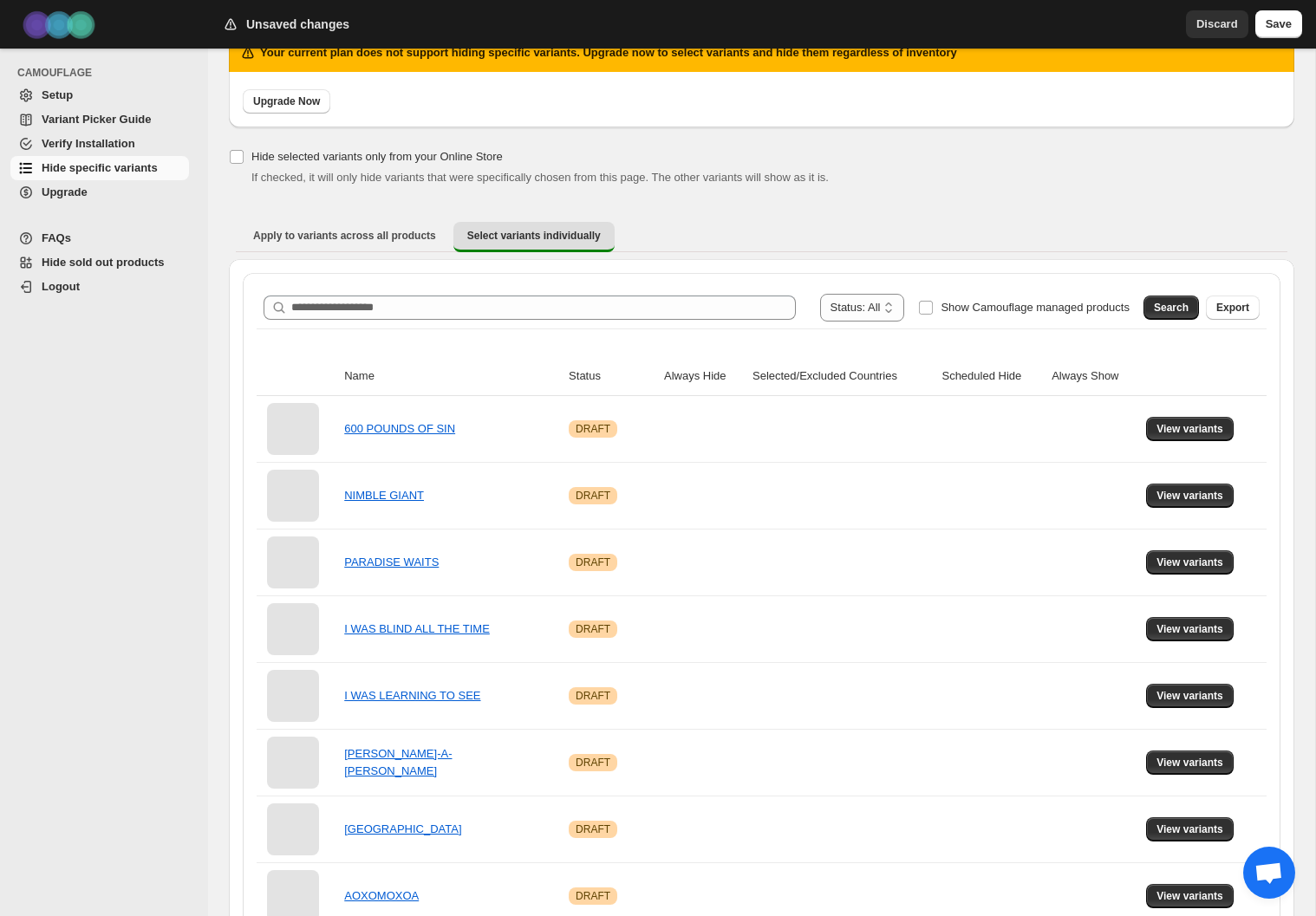
scroll to position [0, 0]
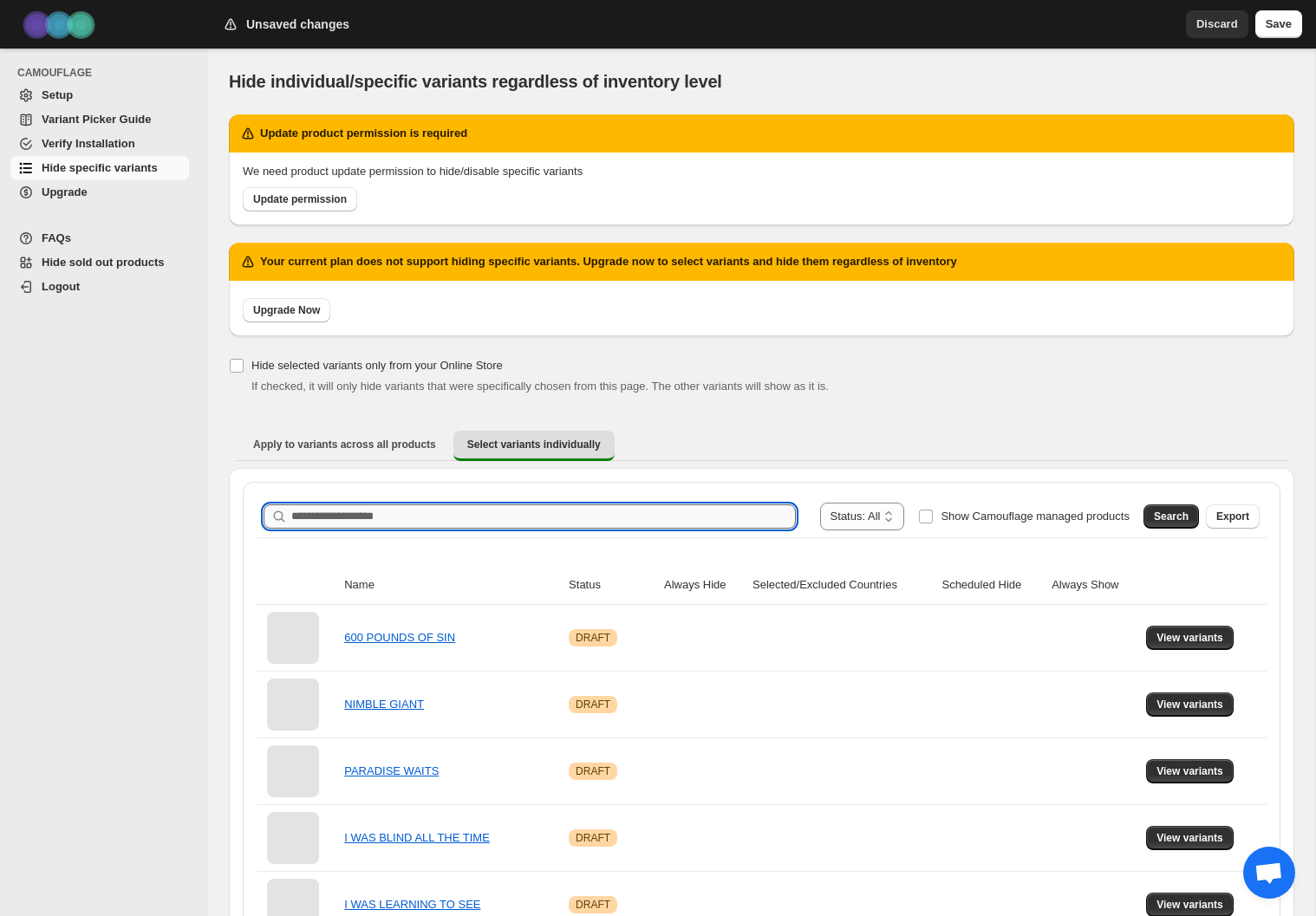
click at [651, 515] on input "Search product name" at bounding box center [543, 516] width 505 height 24
click at [1171, 517] on span "Search" at bounding box center [1172, 516] width 35 height 14
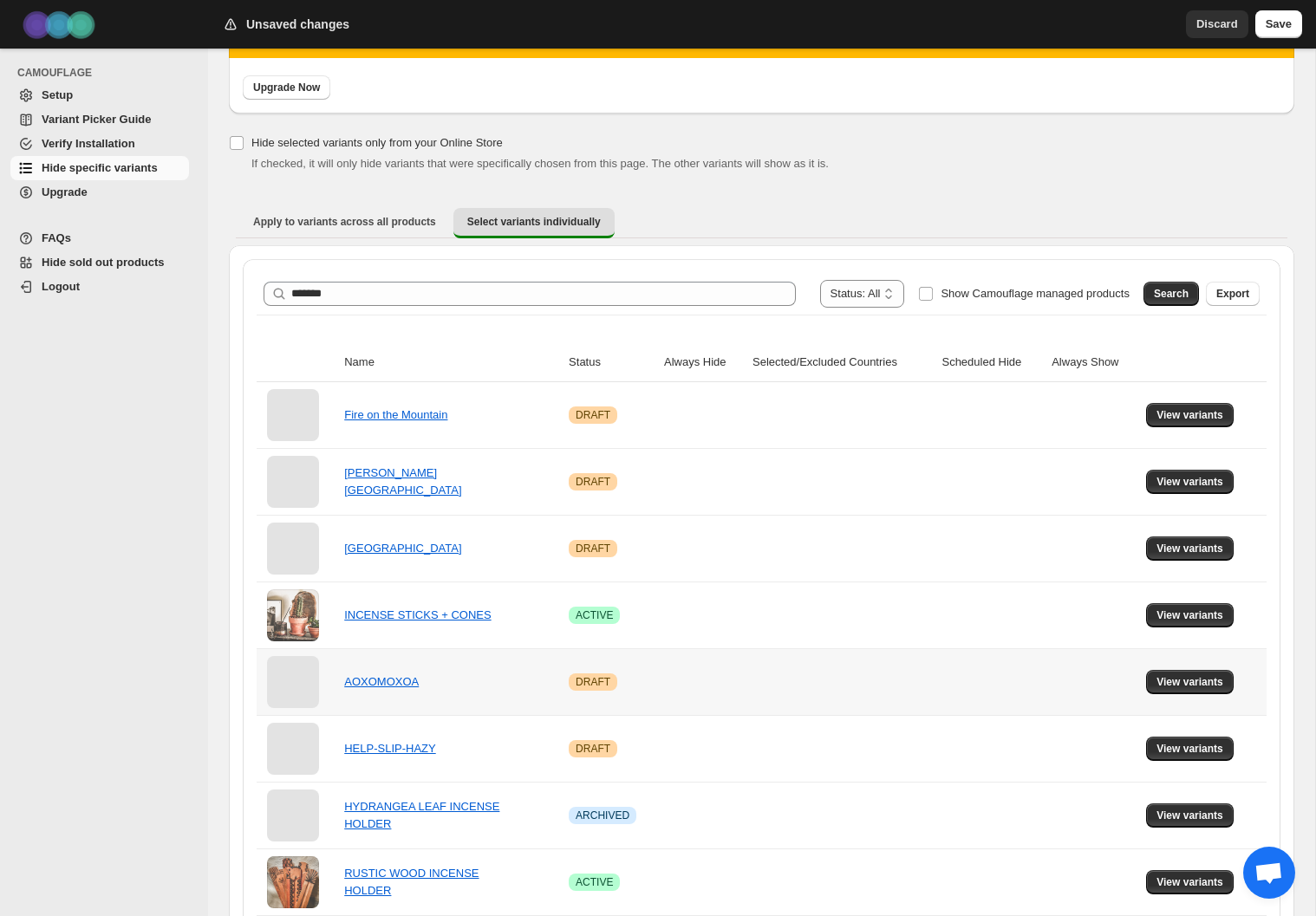
scroll to position [236, 0]
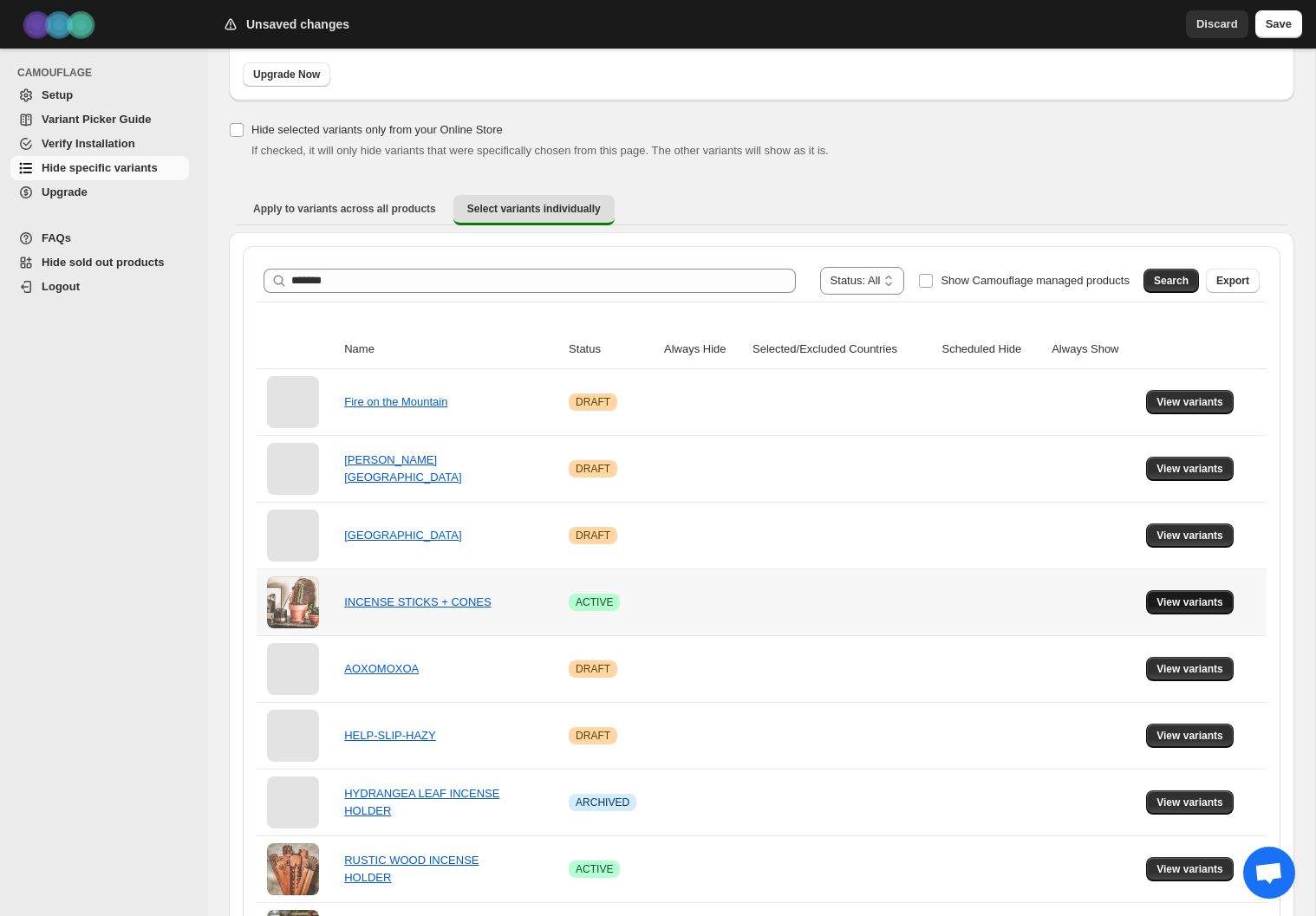
click at [1215, 598] on span "View variants" at bounding box center [1189, 602] width 67 height 14
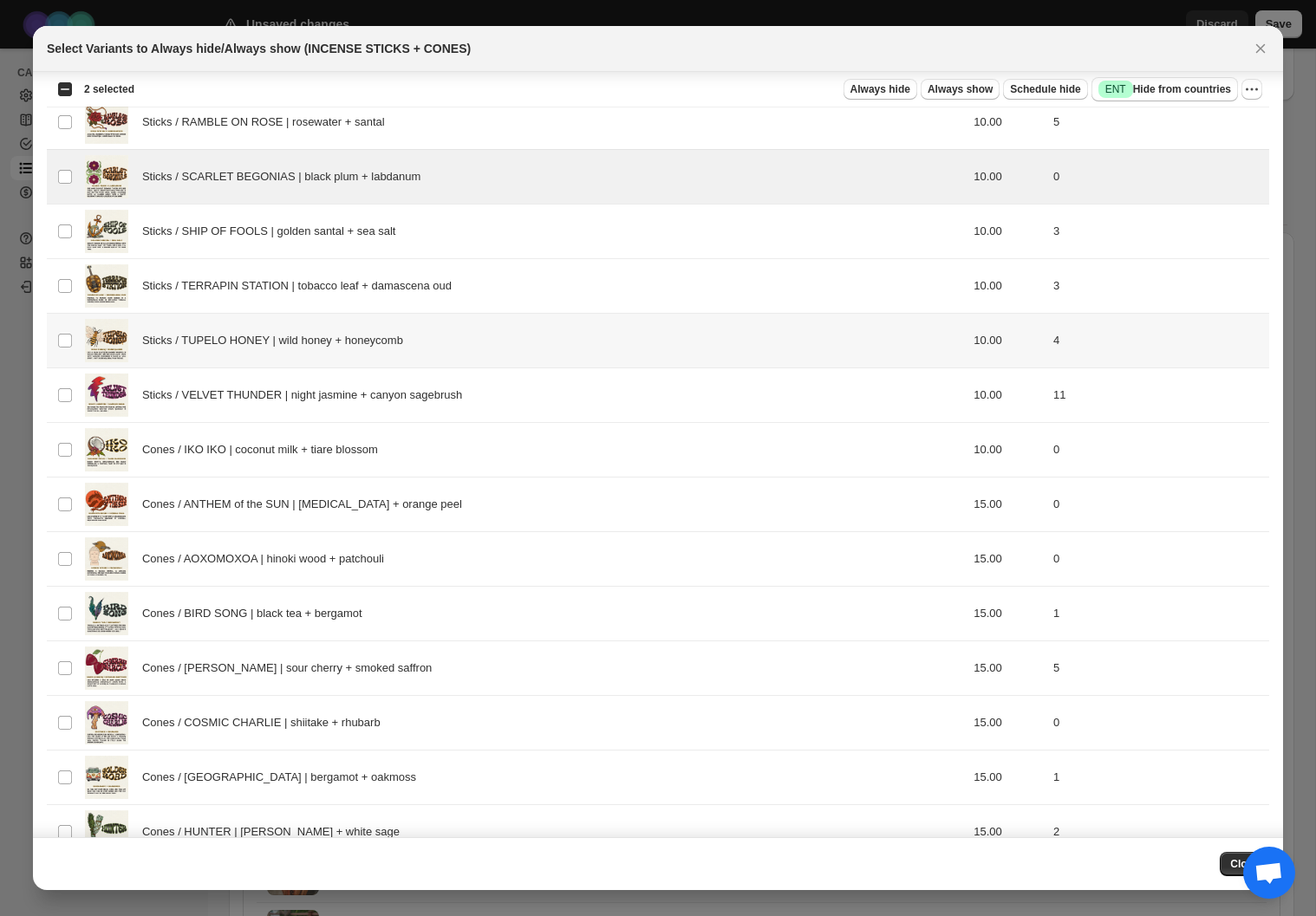
scroll to position [536, 0]
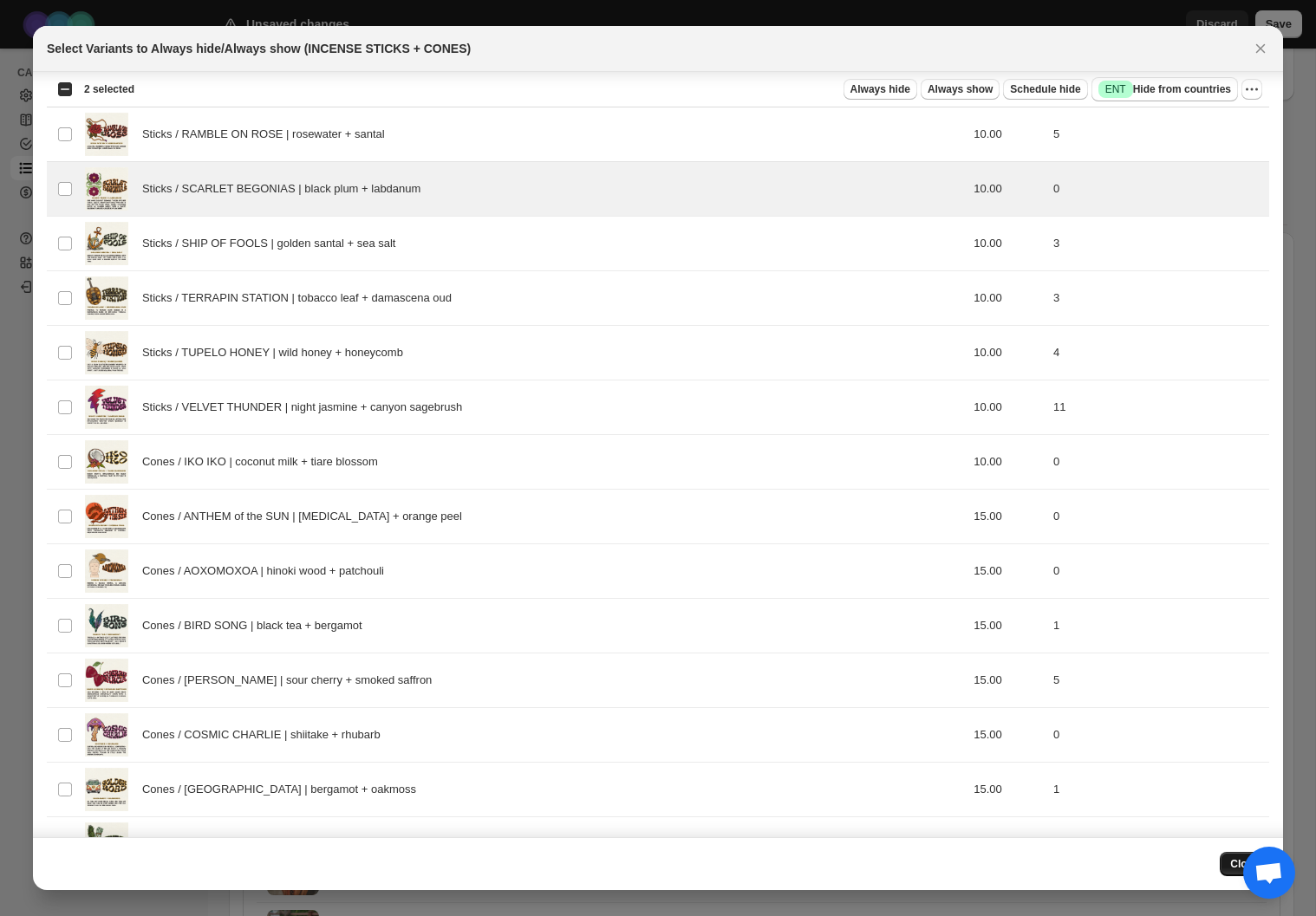
click at [1227, 863] on button "Close" at bounding box center [1244, 864] width 49 height 24
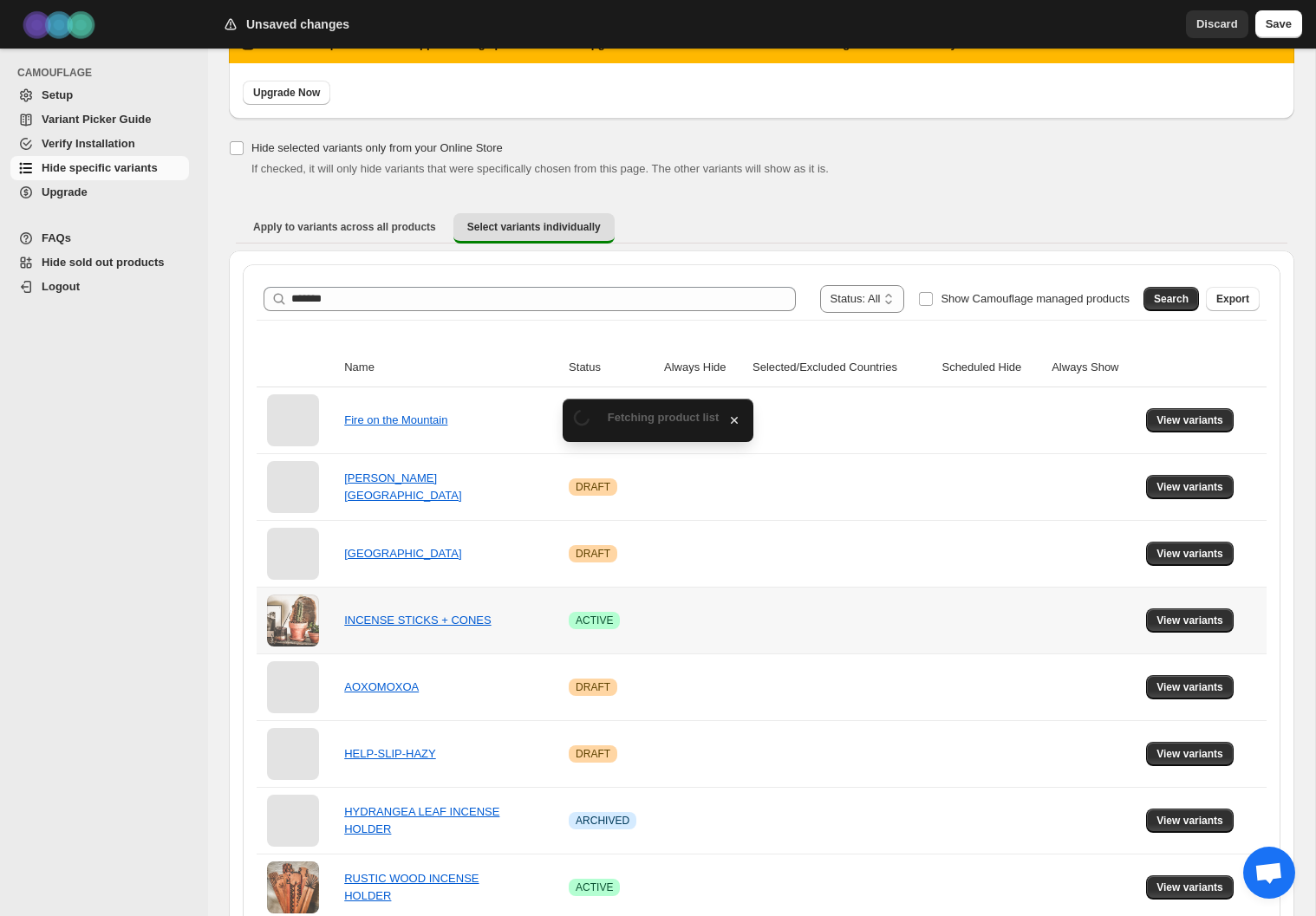
scroll to position [236, 0]
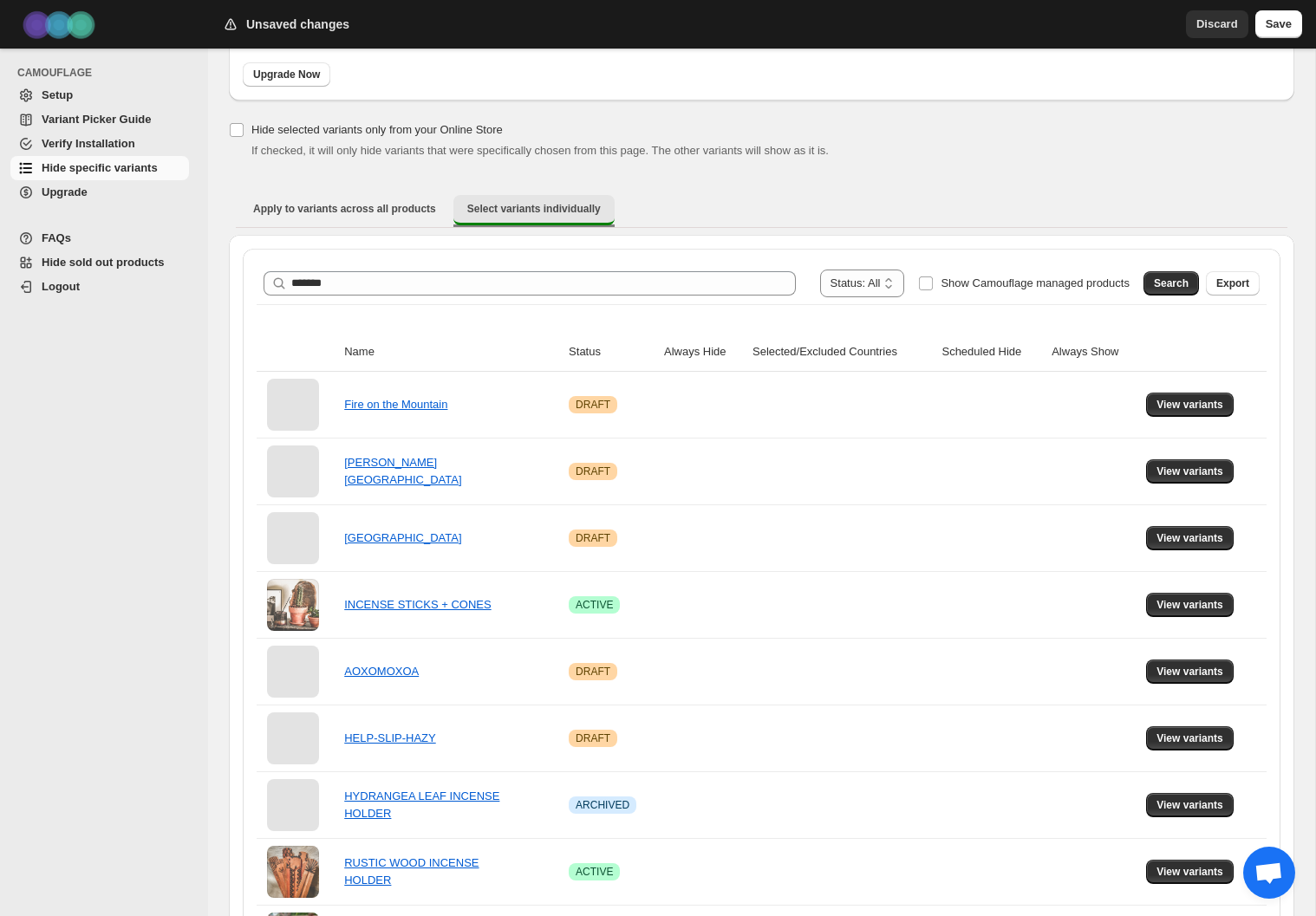
click at [538, 211] on span "Select variants individually" at bounding box center [535, 209] width 134 height 14
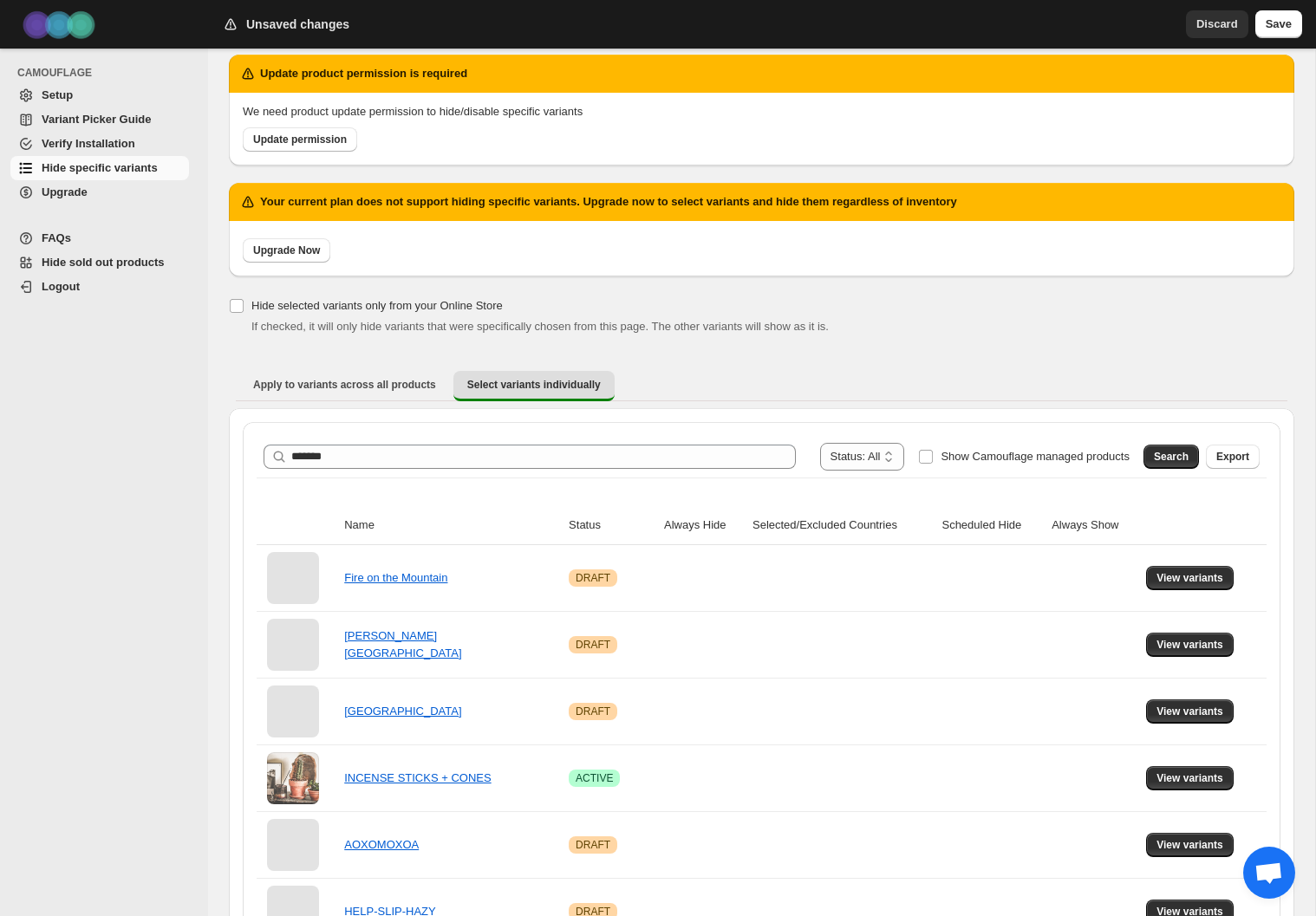
scroll to position [56, 0]
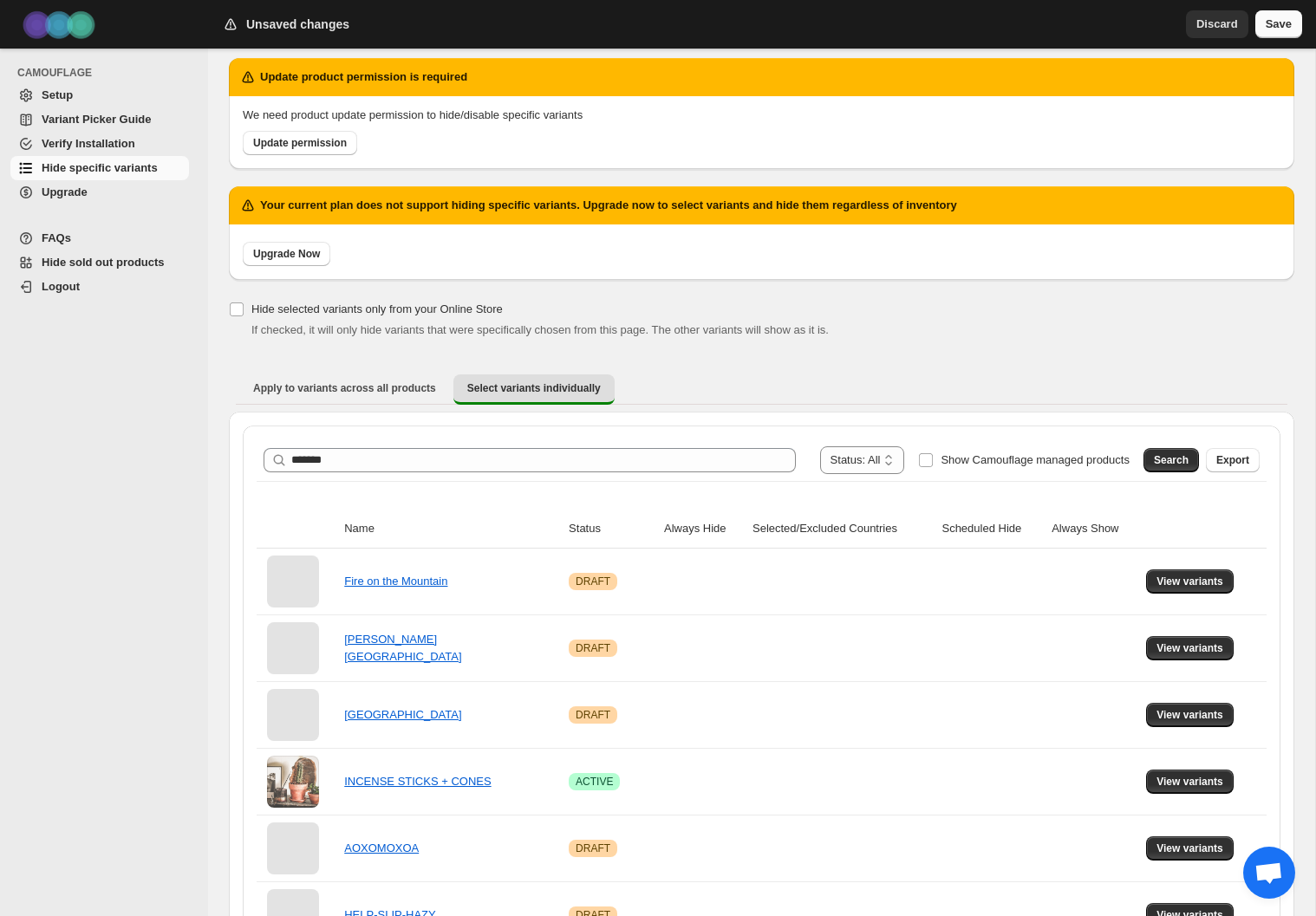
click at [1286, 25] on span "Save" at bounding box center [1278, 24] width 26 height 17
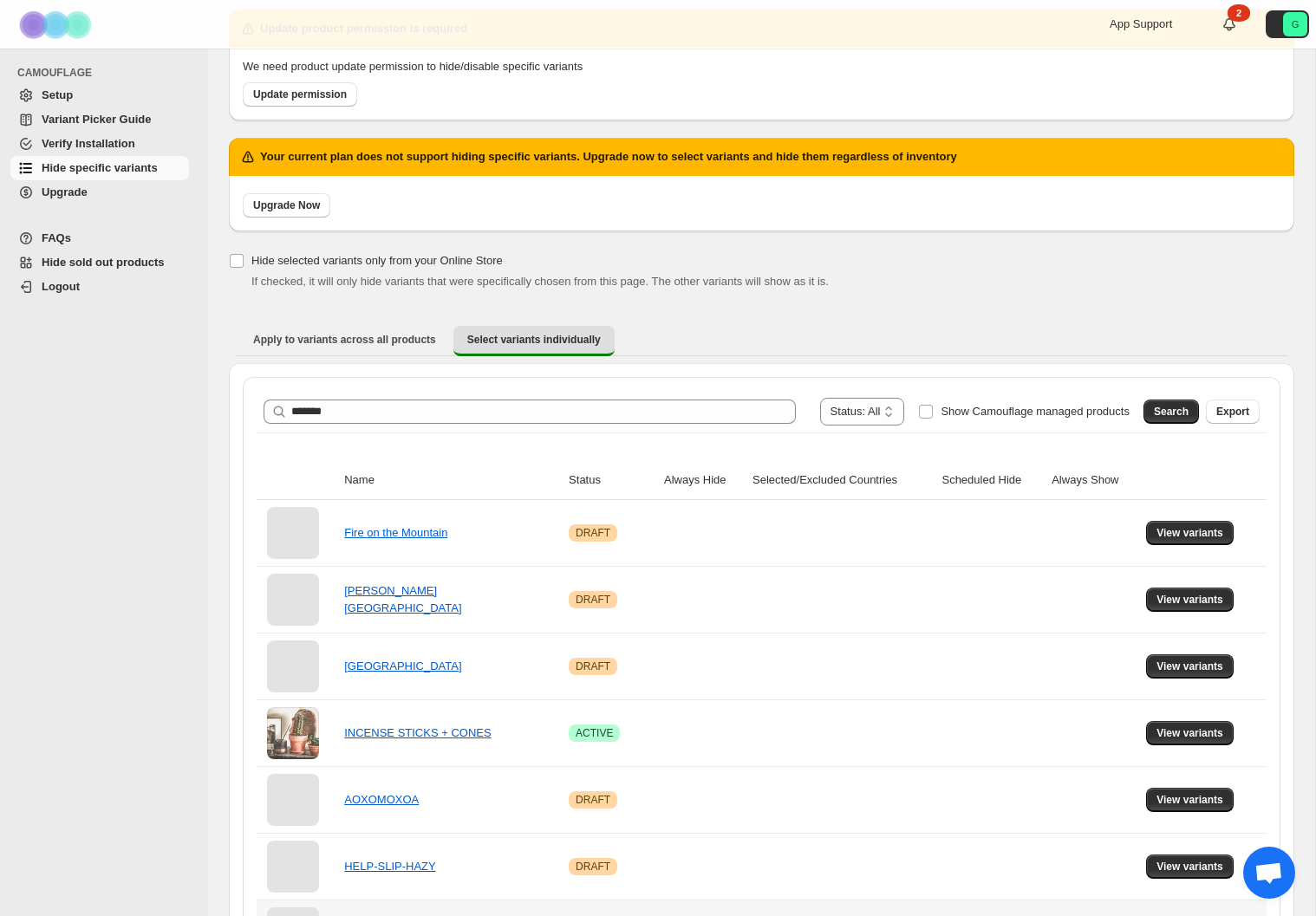
scroll to position [0, 0]
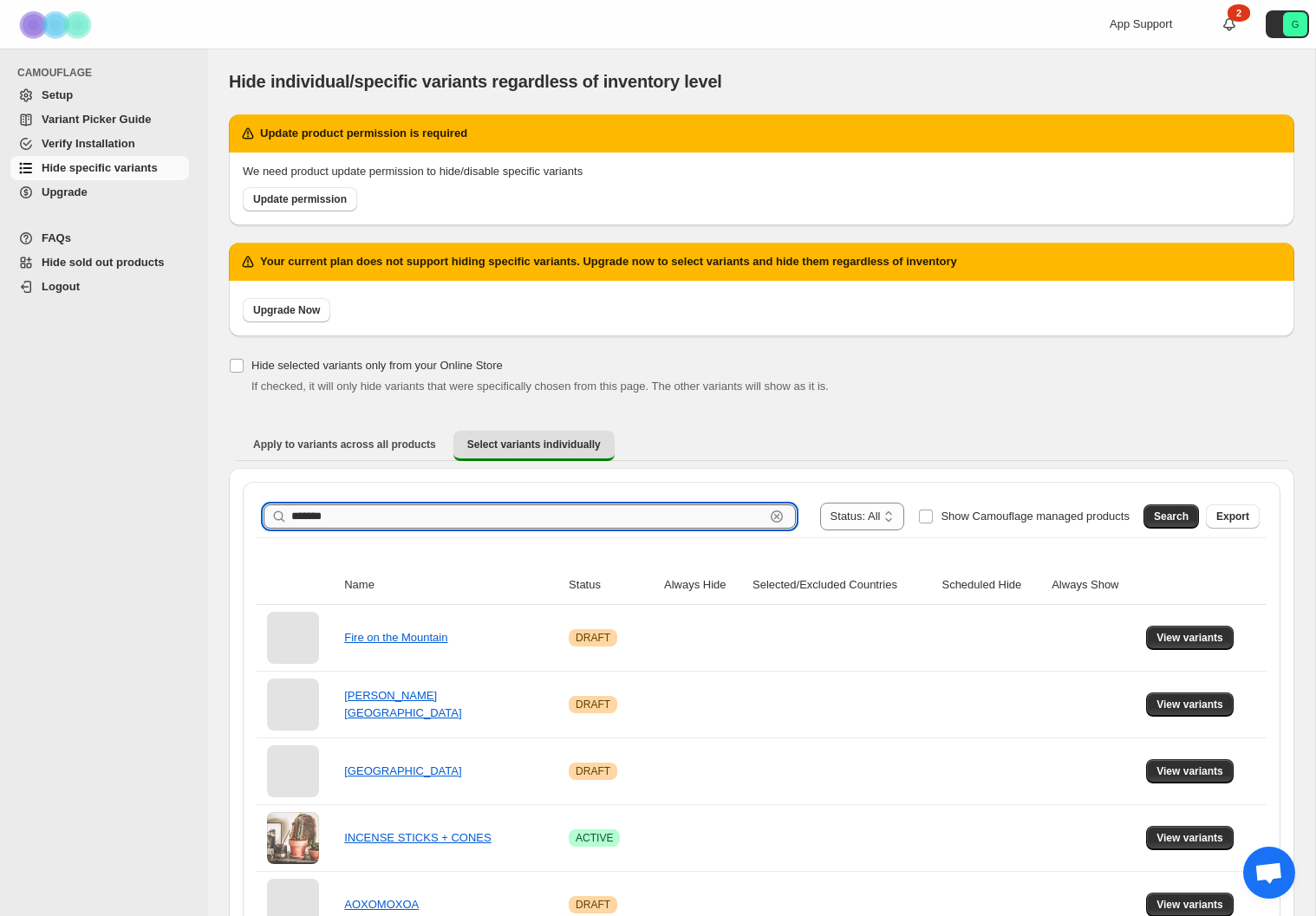
click at [475, 525] on input "*******" at bounding box center [528, 516] width 474 height 24
type input "**********"
click at [1157, 515] on span "Search" at bounding box center [1172, 516] width 35 height 14
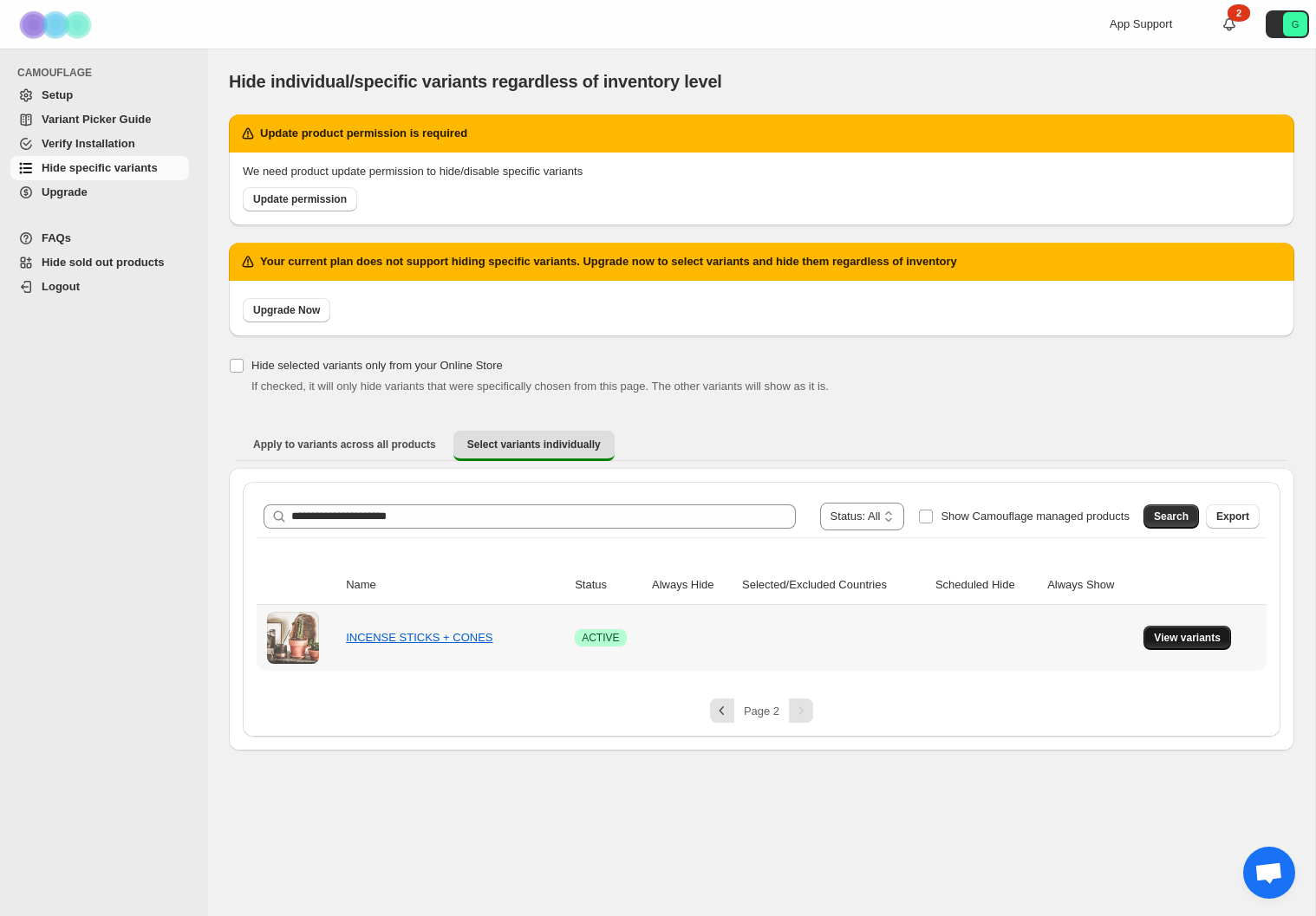
click at [1187, 633] on span "View variants" at bounding box center [1187, 638] width 67 height 14
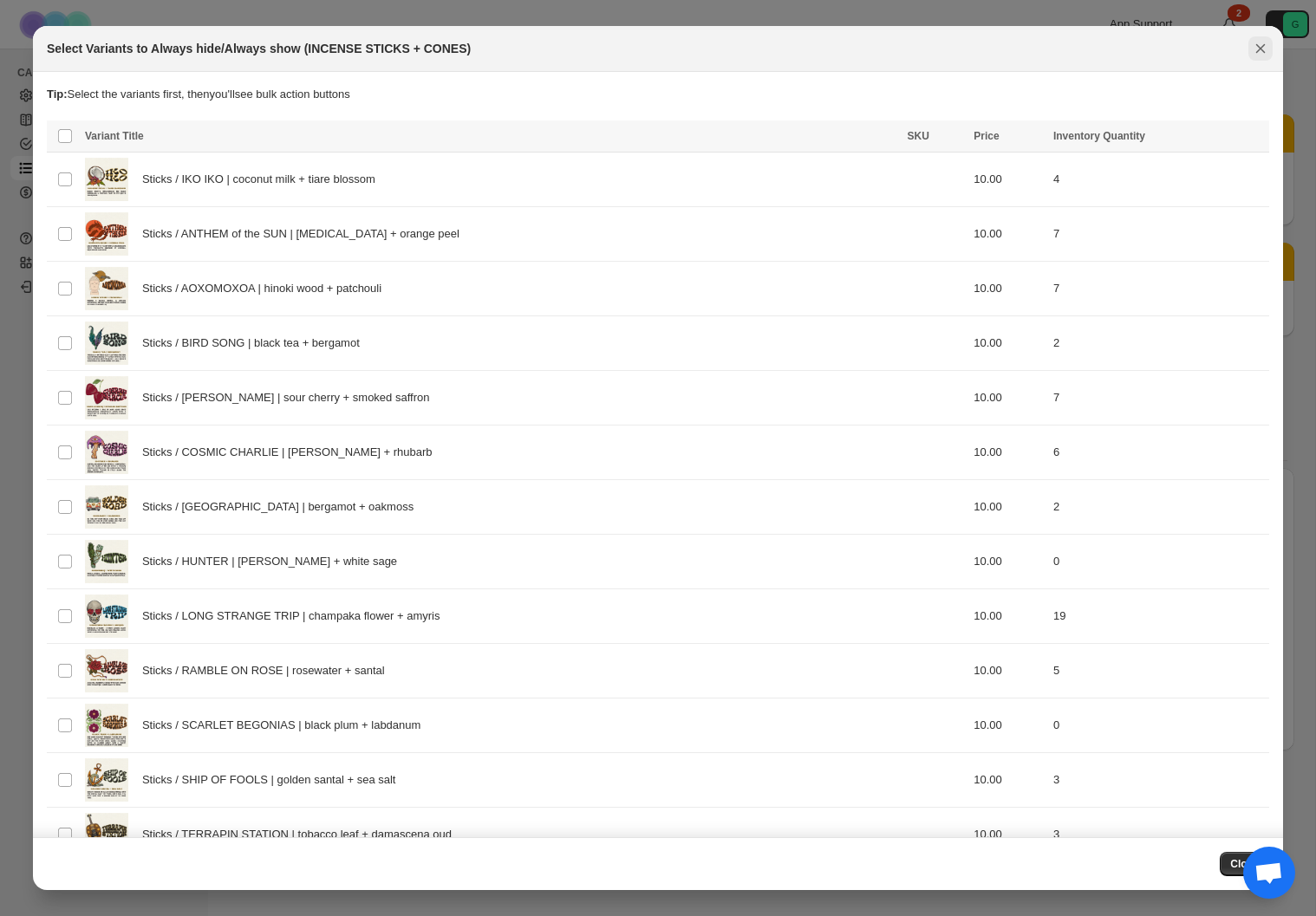
click at [1267, 51] on icon "Close" at bounding box center [1261, 48] width 17 height 17
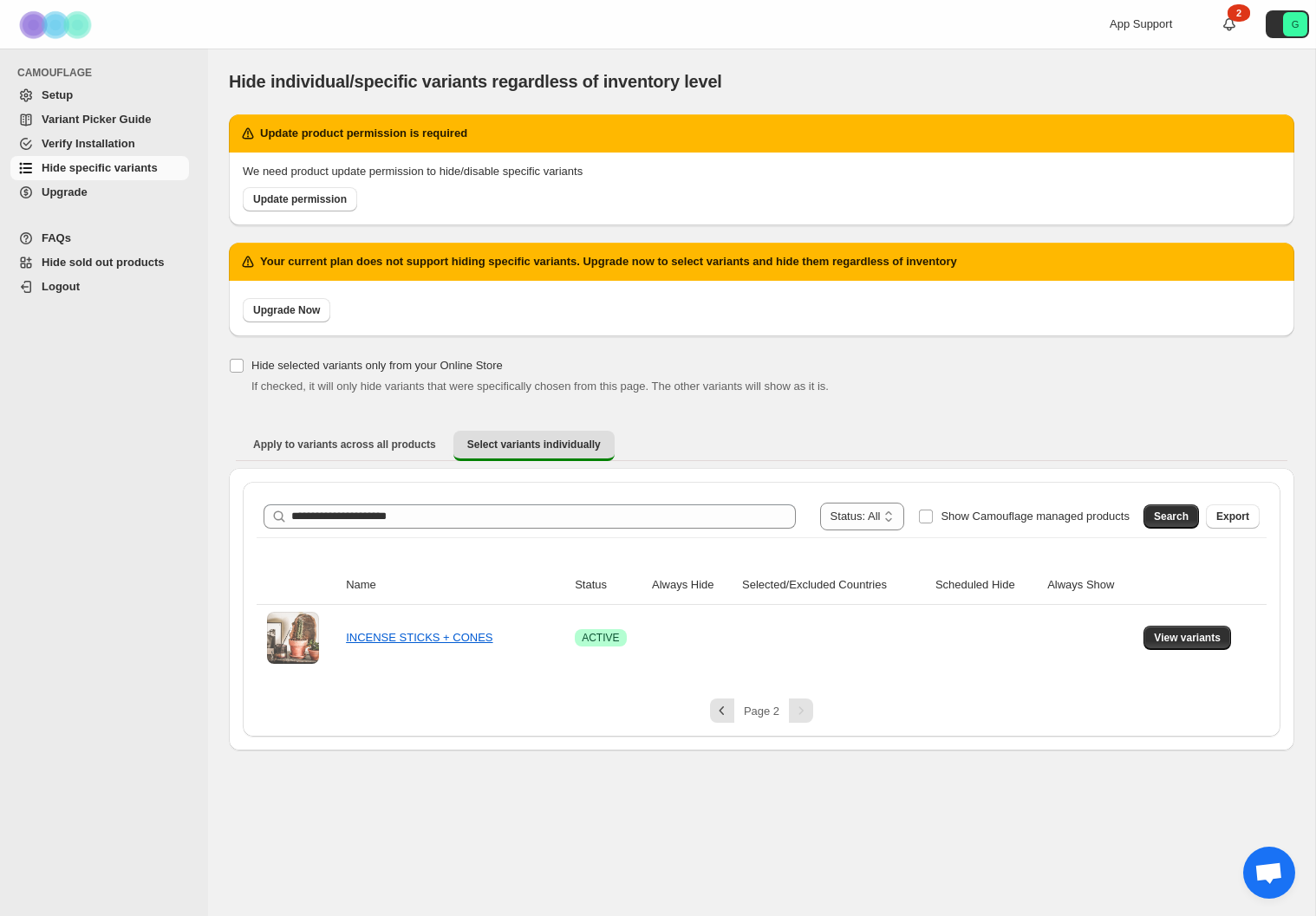
click at [69, 119] on span "Variant Picker Guide" at bounding box center [96, 118] width 109 height 13
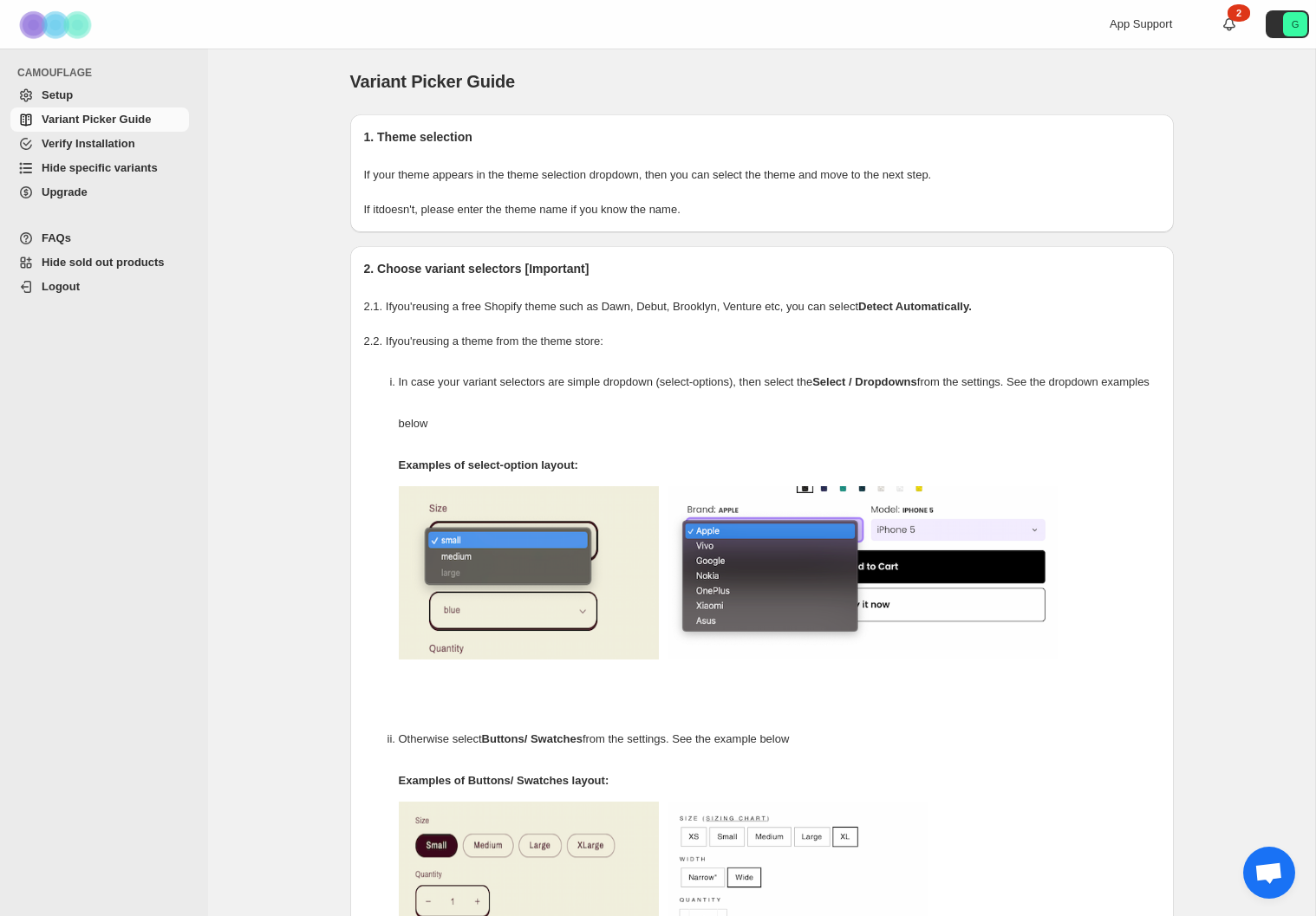
click at [67, 96] on span "Setup" at bounding box center [57, 94] width 31 height 13
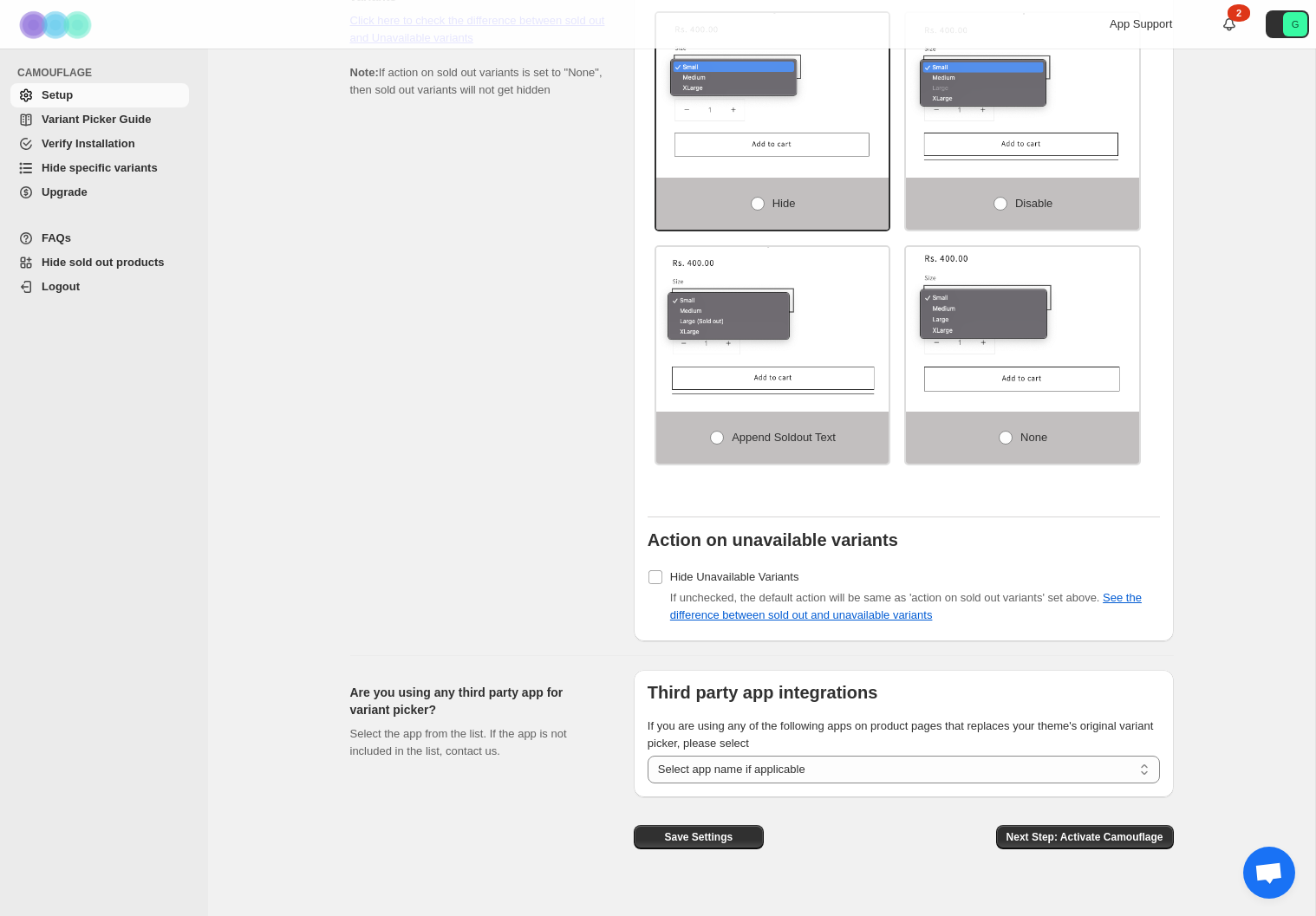
scroll to position [1246, 0]
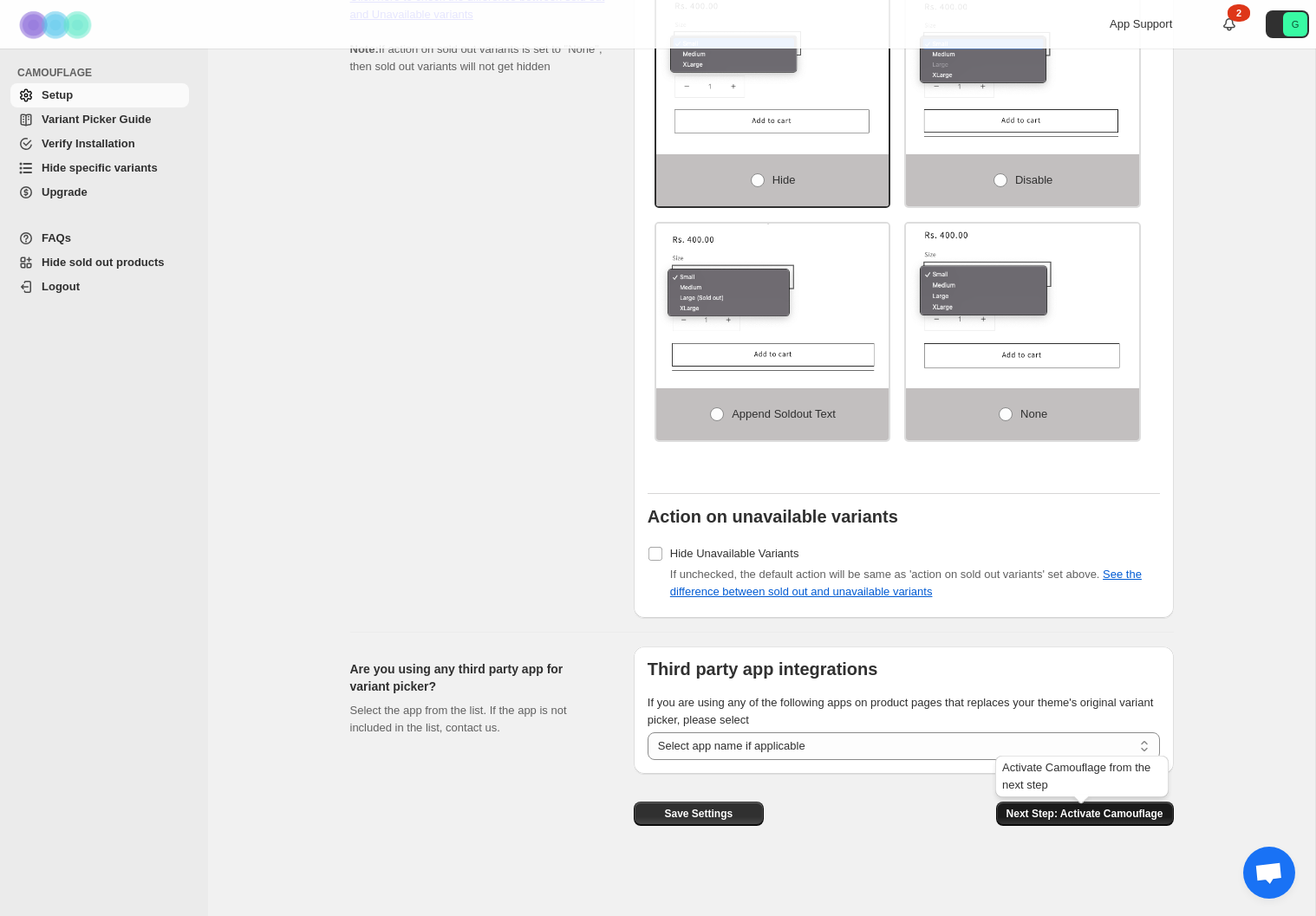
click at [1065, 810] on span "Next Step: Activate Camouflage" at bounding box center [1085, 813] width 157 height 14
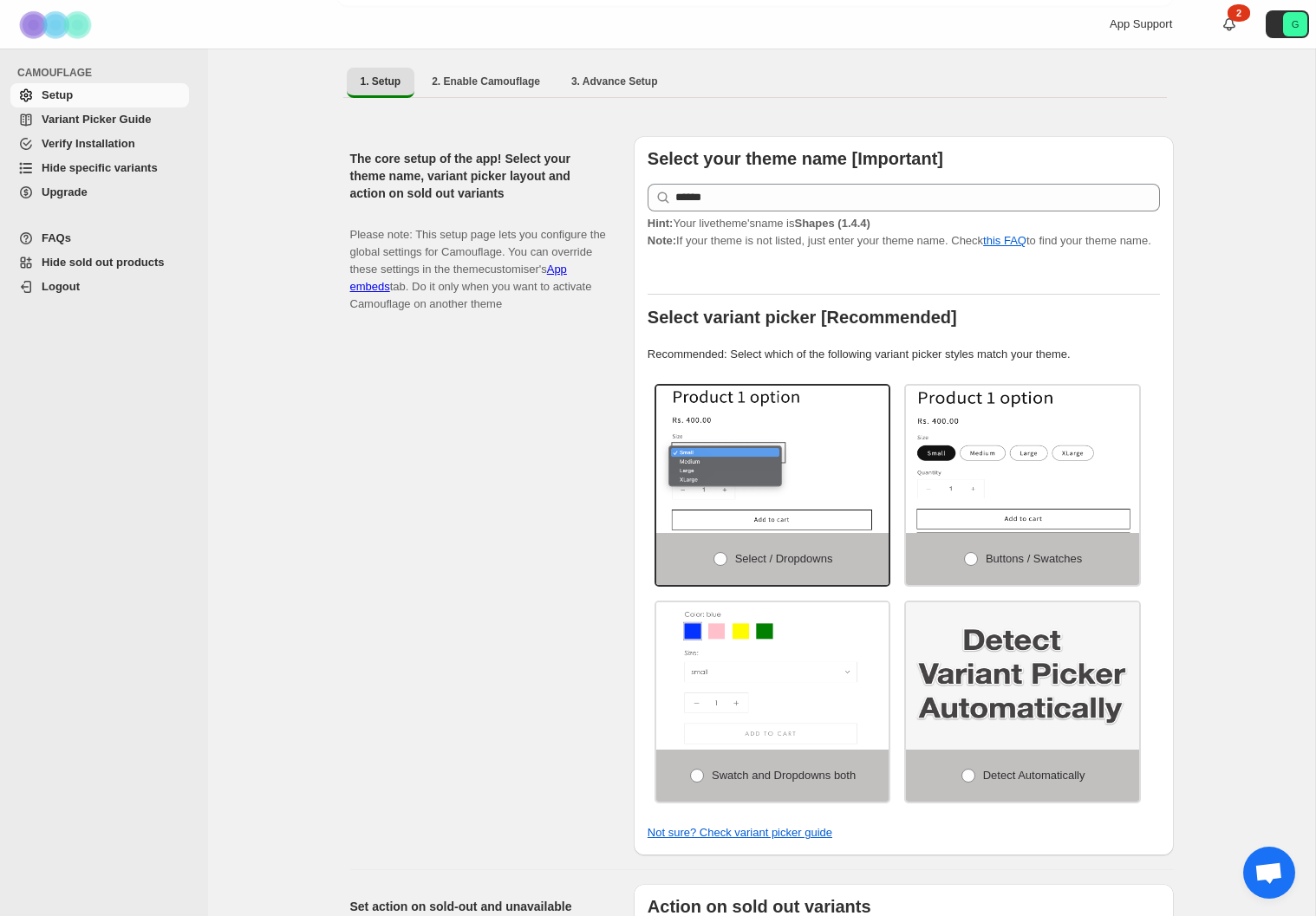
select select "**********"
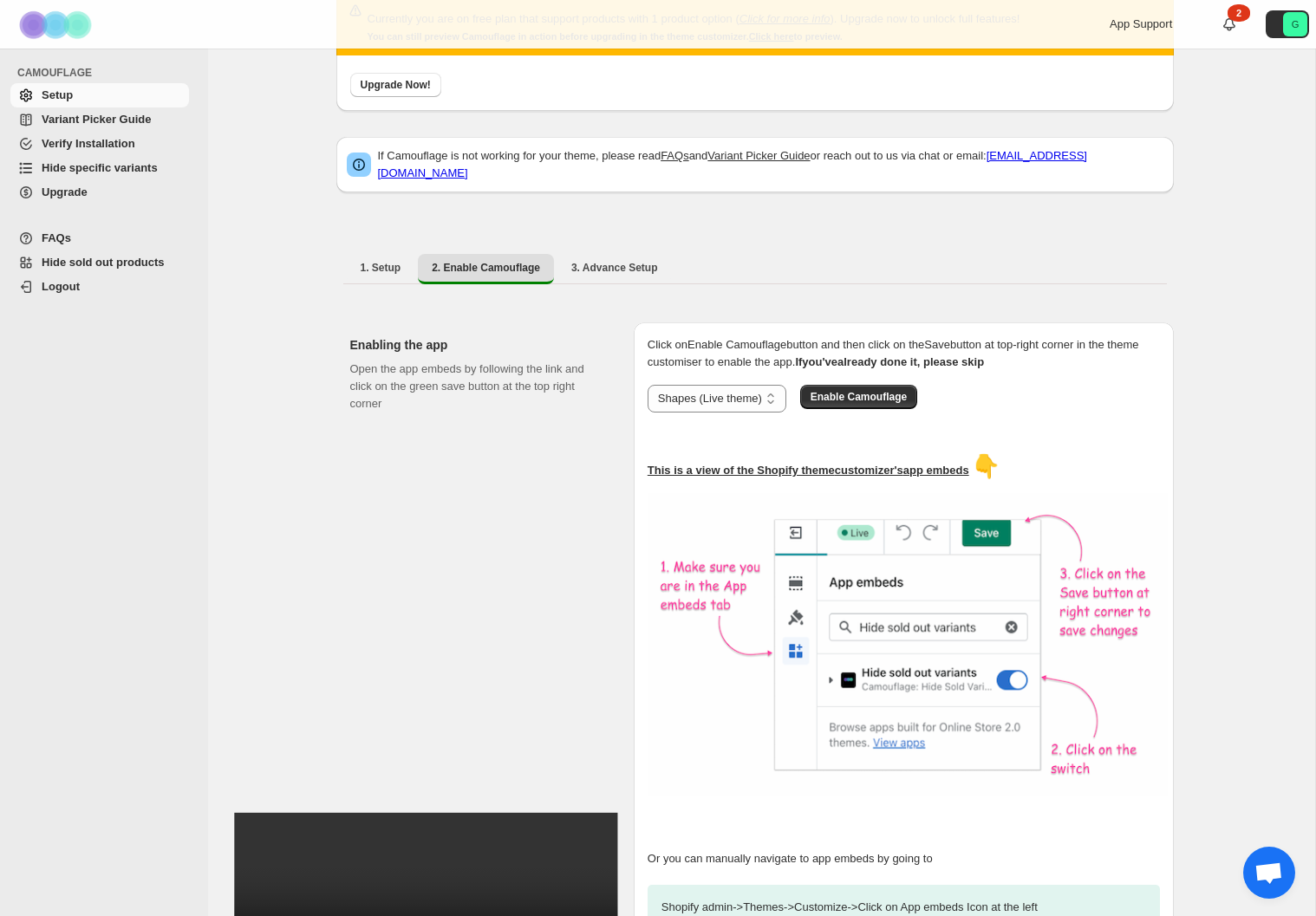
scroll to position [0, 0]
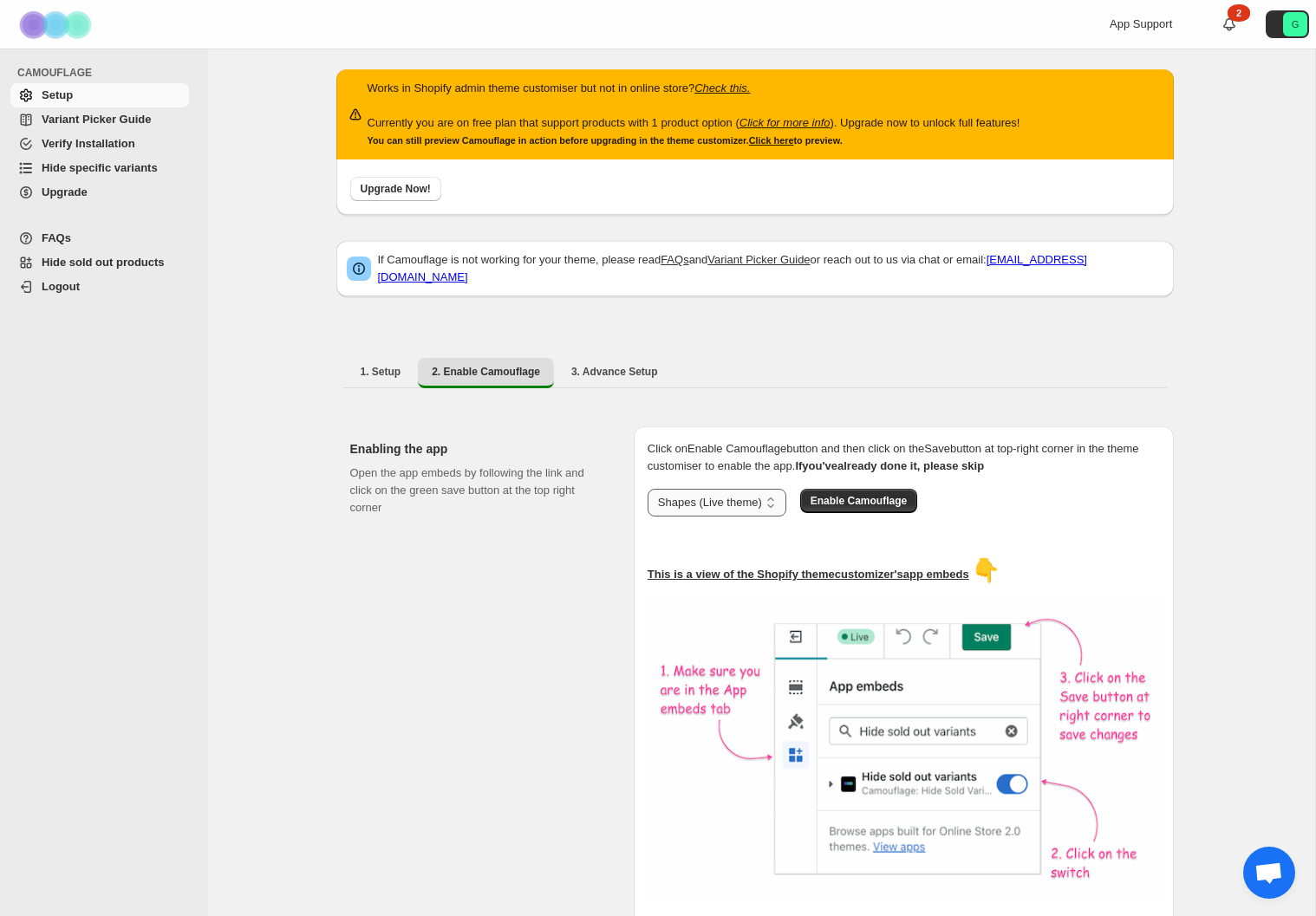
click at [749, 498] on select "**********" at bounding box center [717, 503] width 138 height 28
click at [801, 120] on icon "Click for more info" at bounding box center [785, 122] width 91 height 13
click at [633, 365] on span "3. Advance Setup" at bounding box center [615, 372] width 87 height 14
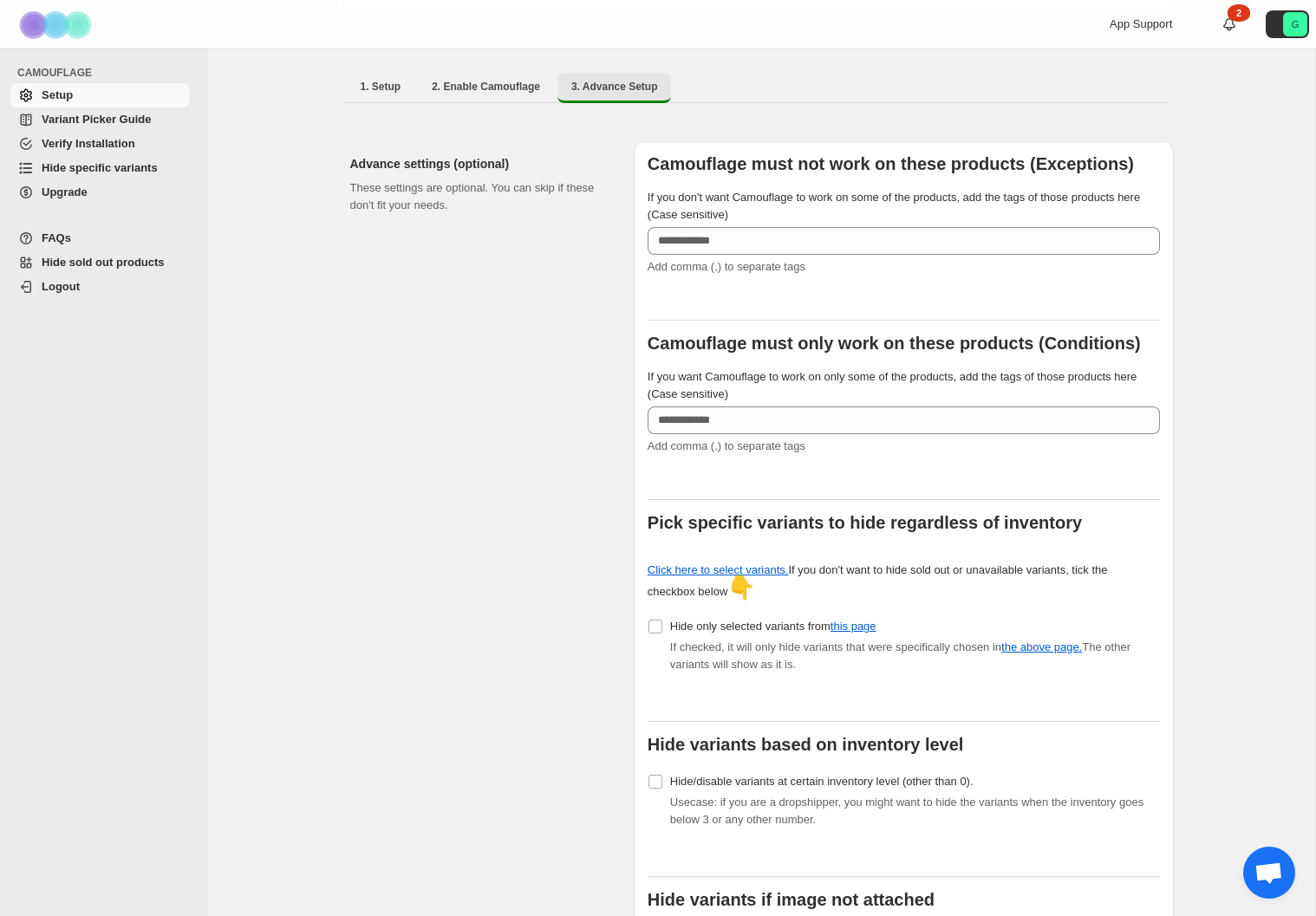
scroll to position [299, 0]
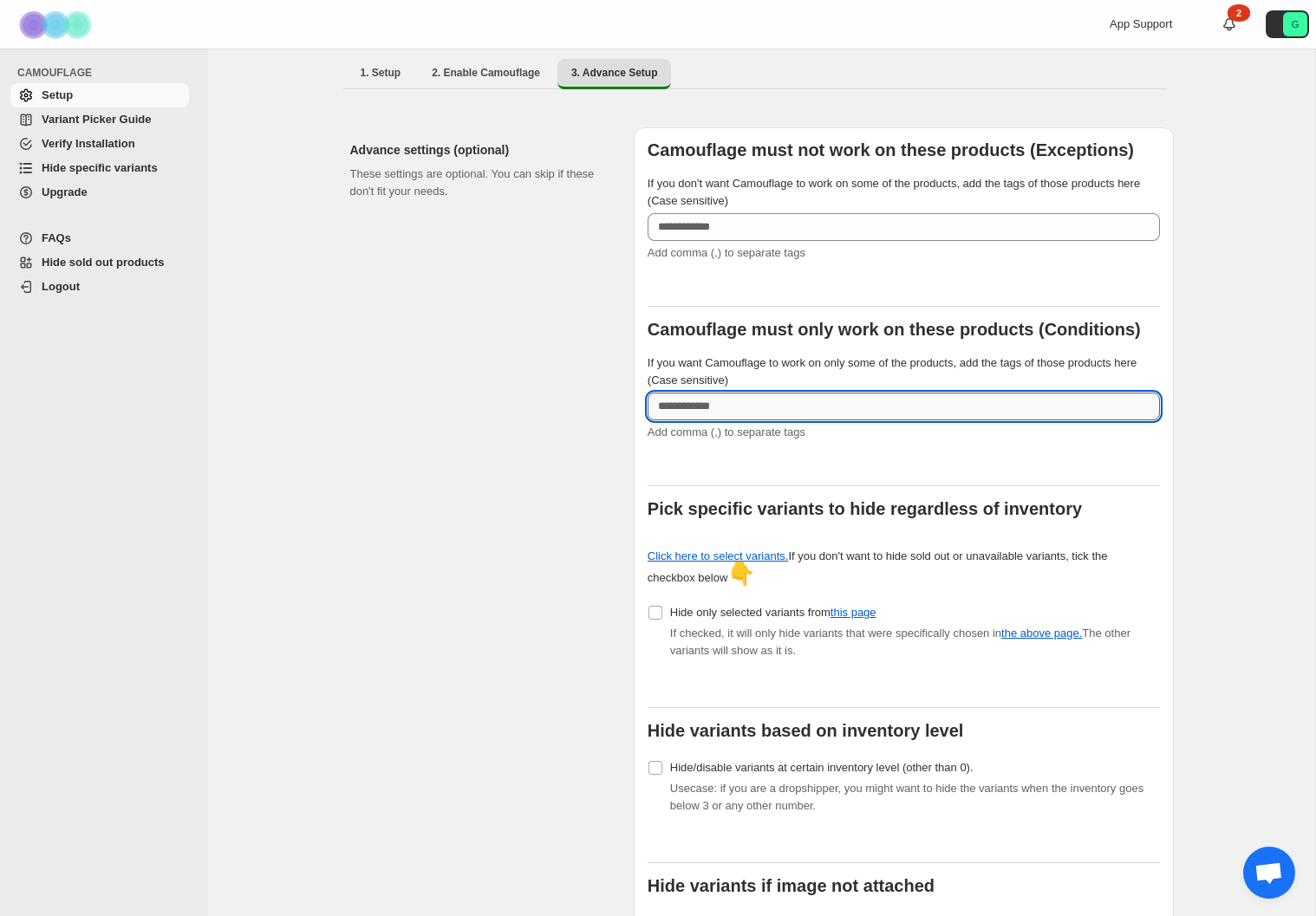
click at [727, 393] on input "If you want Camouflage to work on only some of the products, add the tags of th…" at bounding box center [903, 407] width 512 height 28
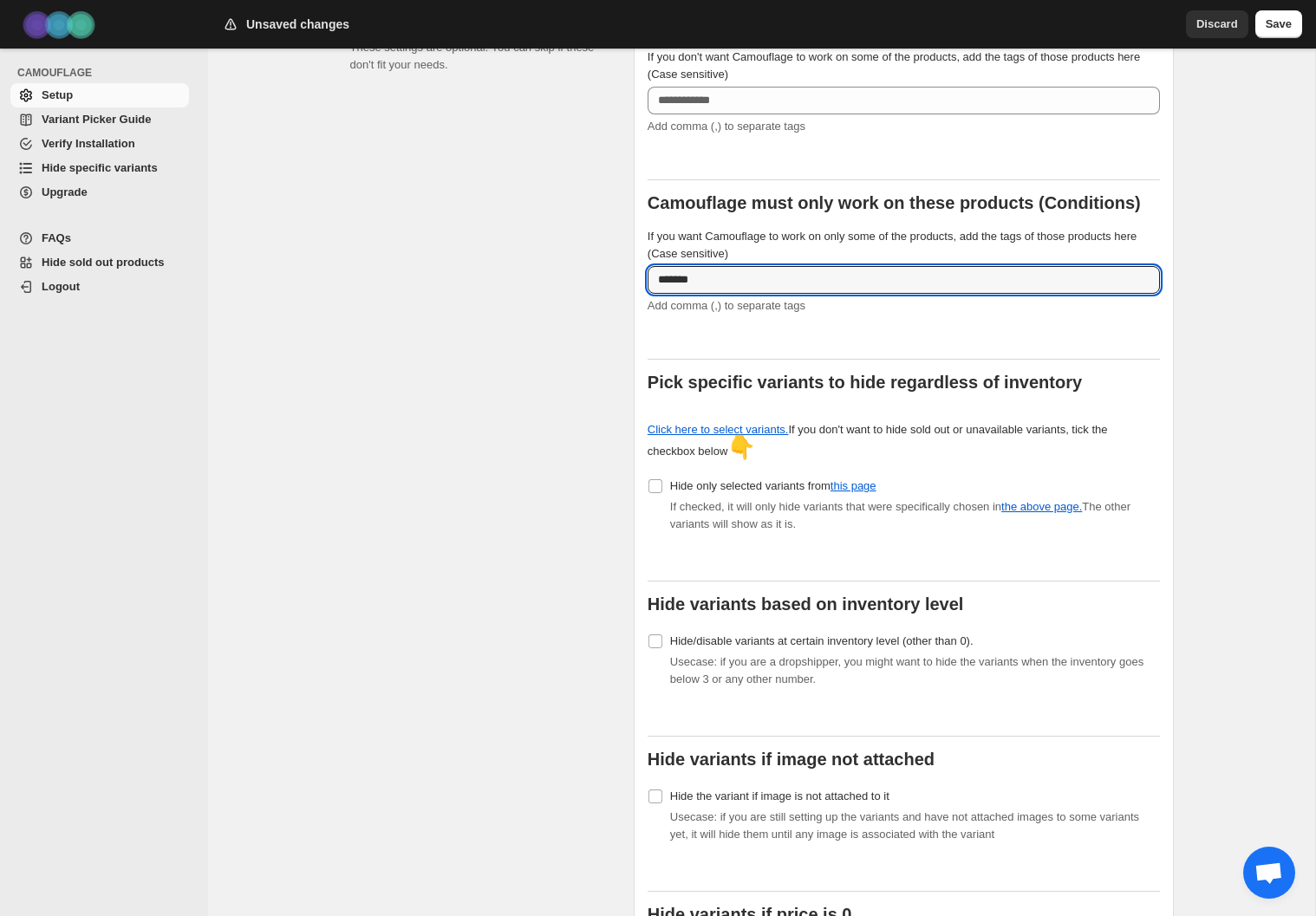
scroll to position [427, 0]
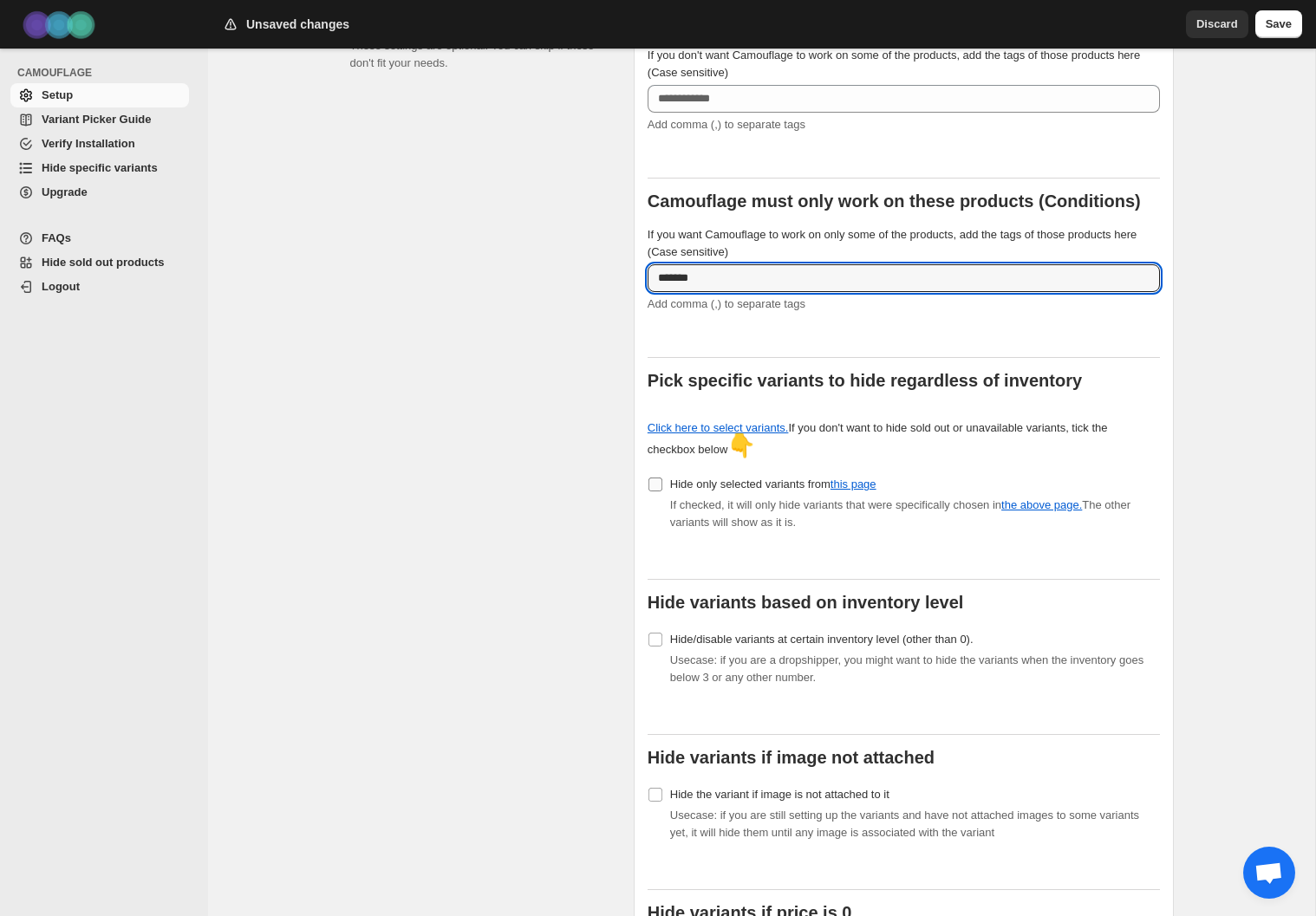
type input "*******"
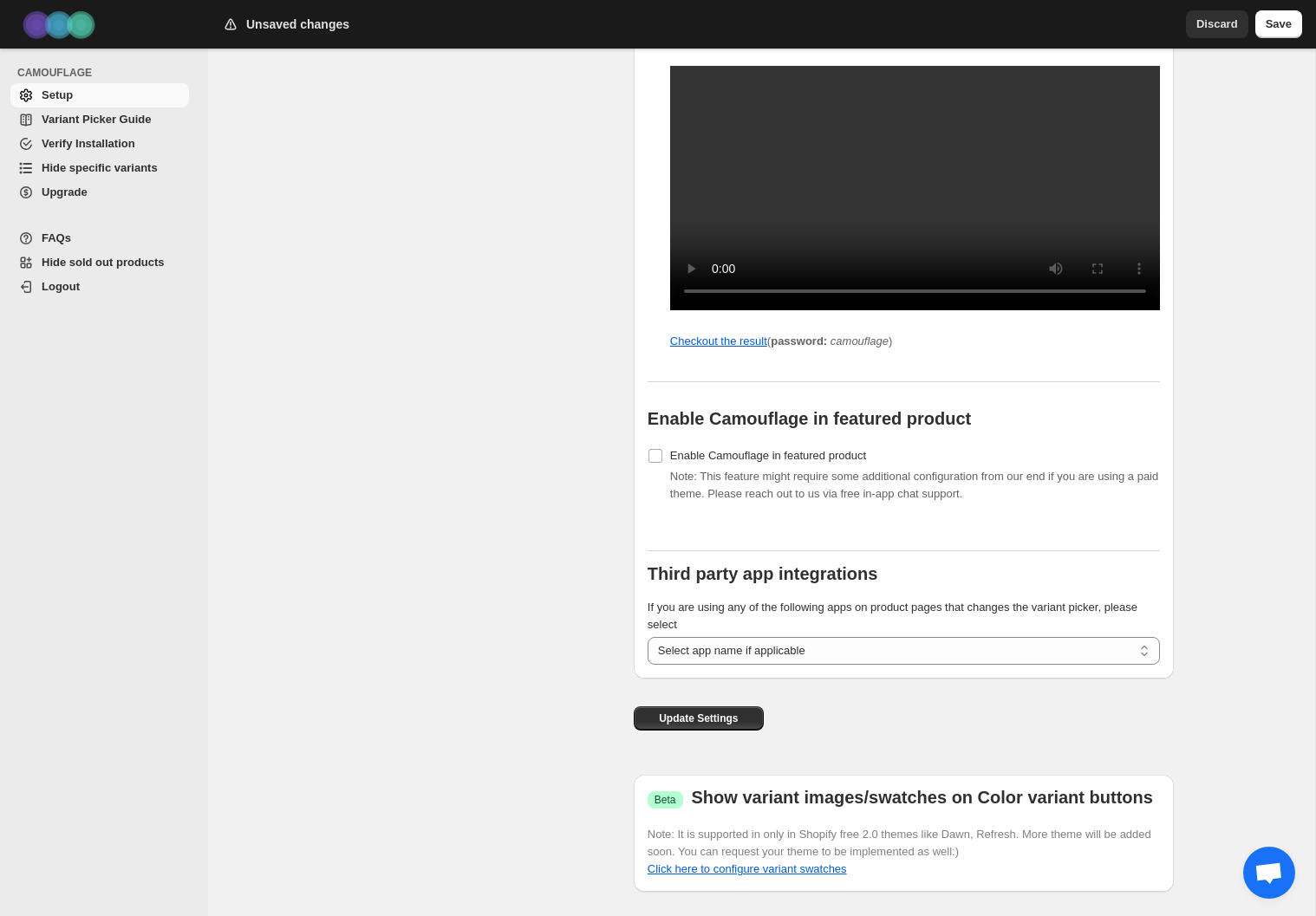
scroll to position [1789, 0]
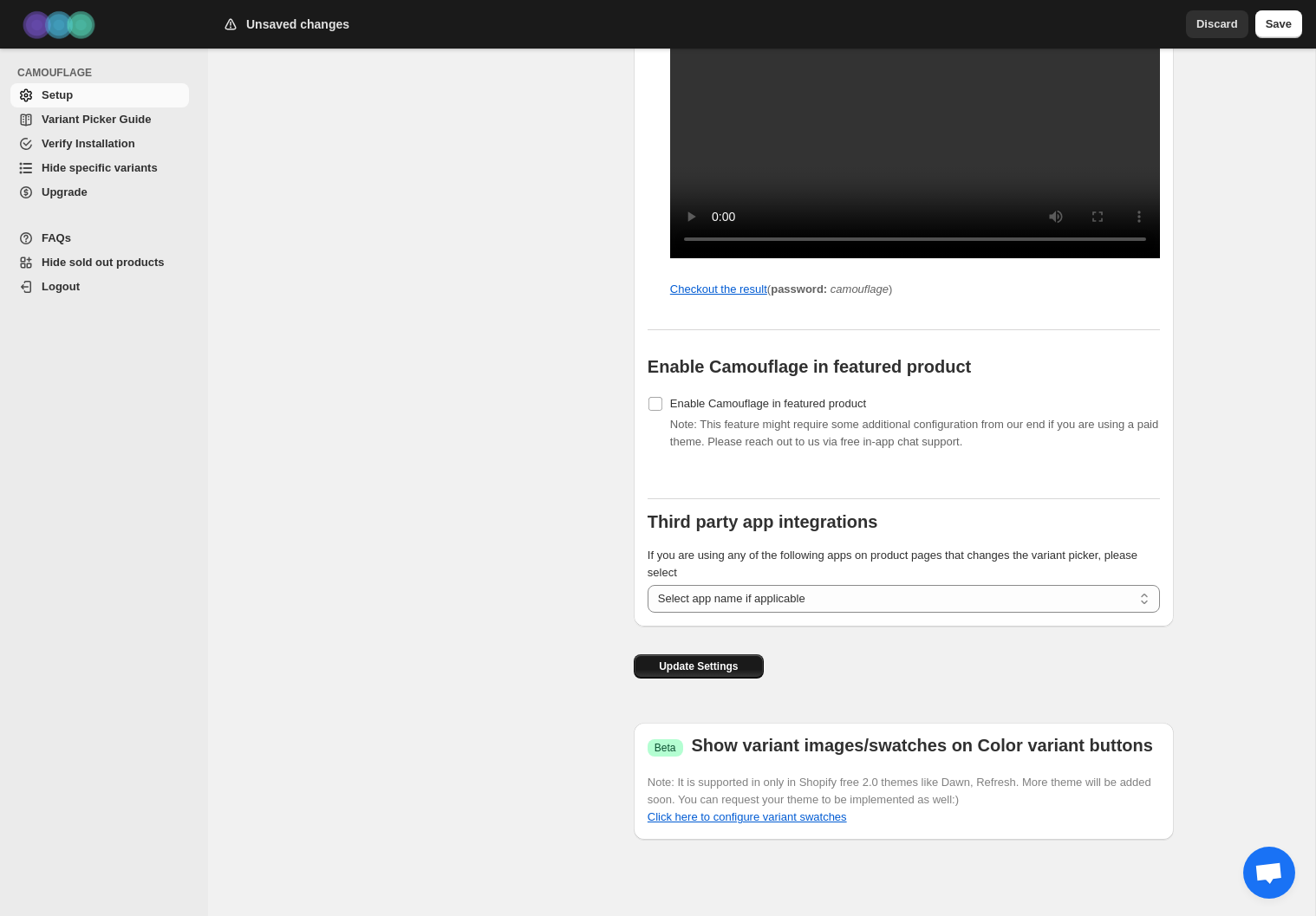
click at [724, 671] on span "Update Settings" at bounding box center [697, 666] width 78 height 14
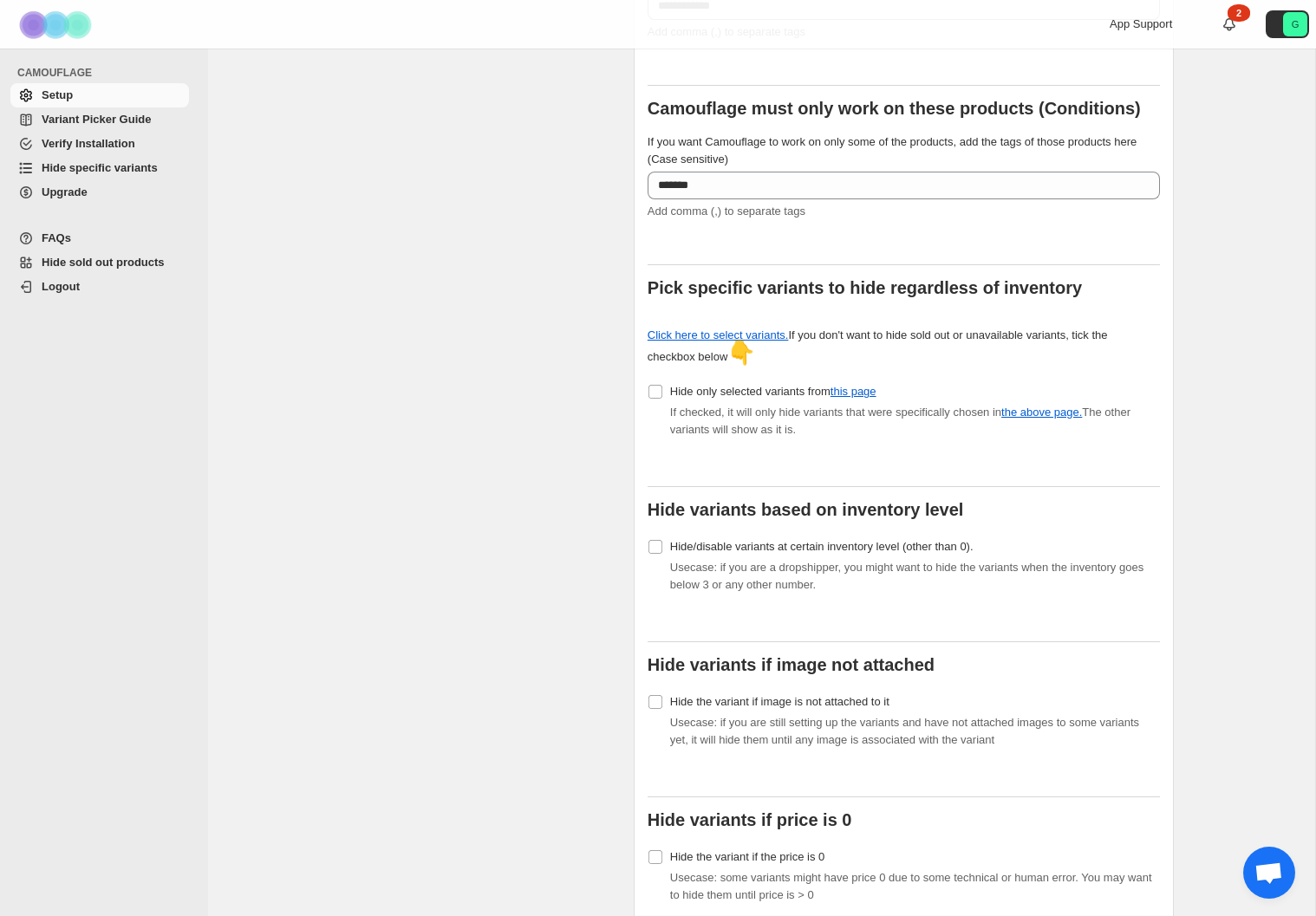
scroll to position [0, 0]
